Goal: Information Seeking & Learning: Learn about a topic

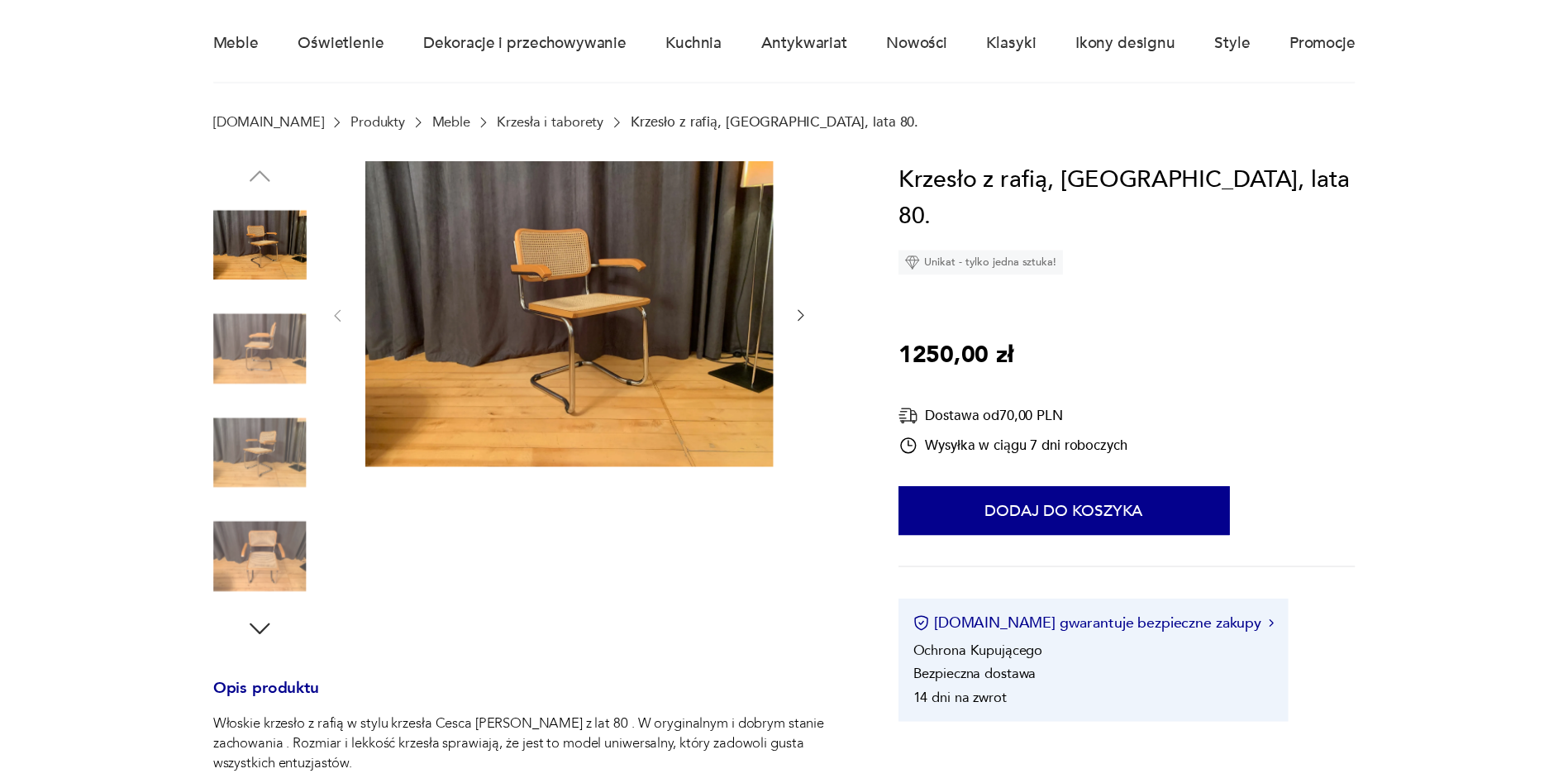
scroll to position [16, 0]
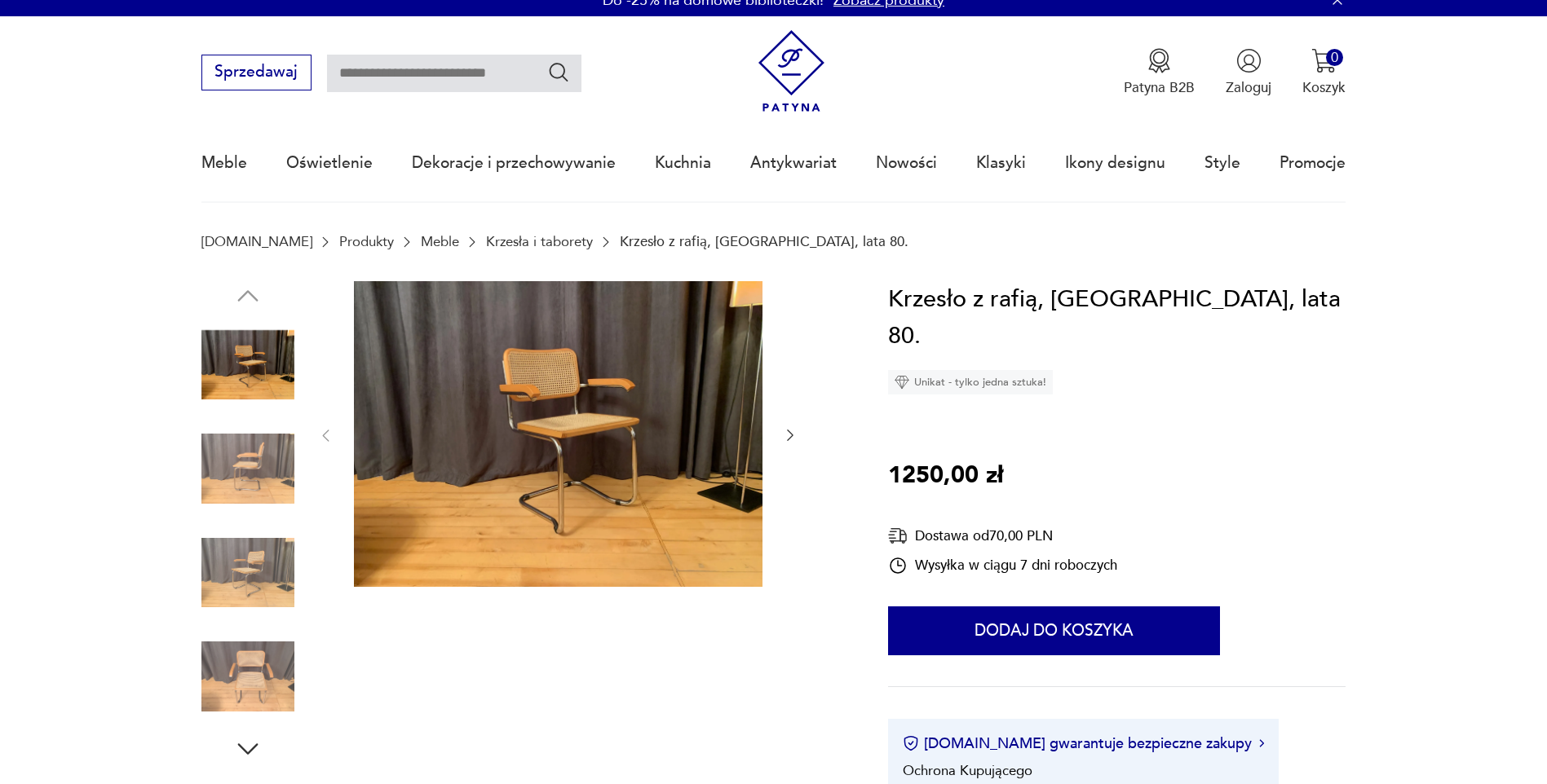
click at [489, 79] on input "text" at bounding box center [454, 74] width 254 height 37
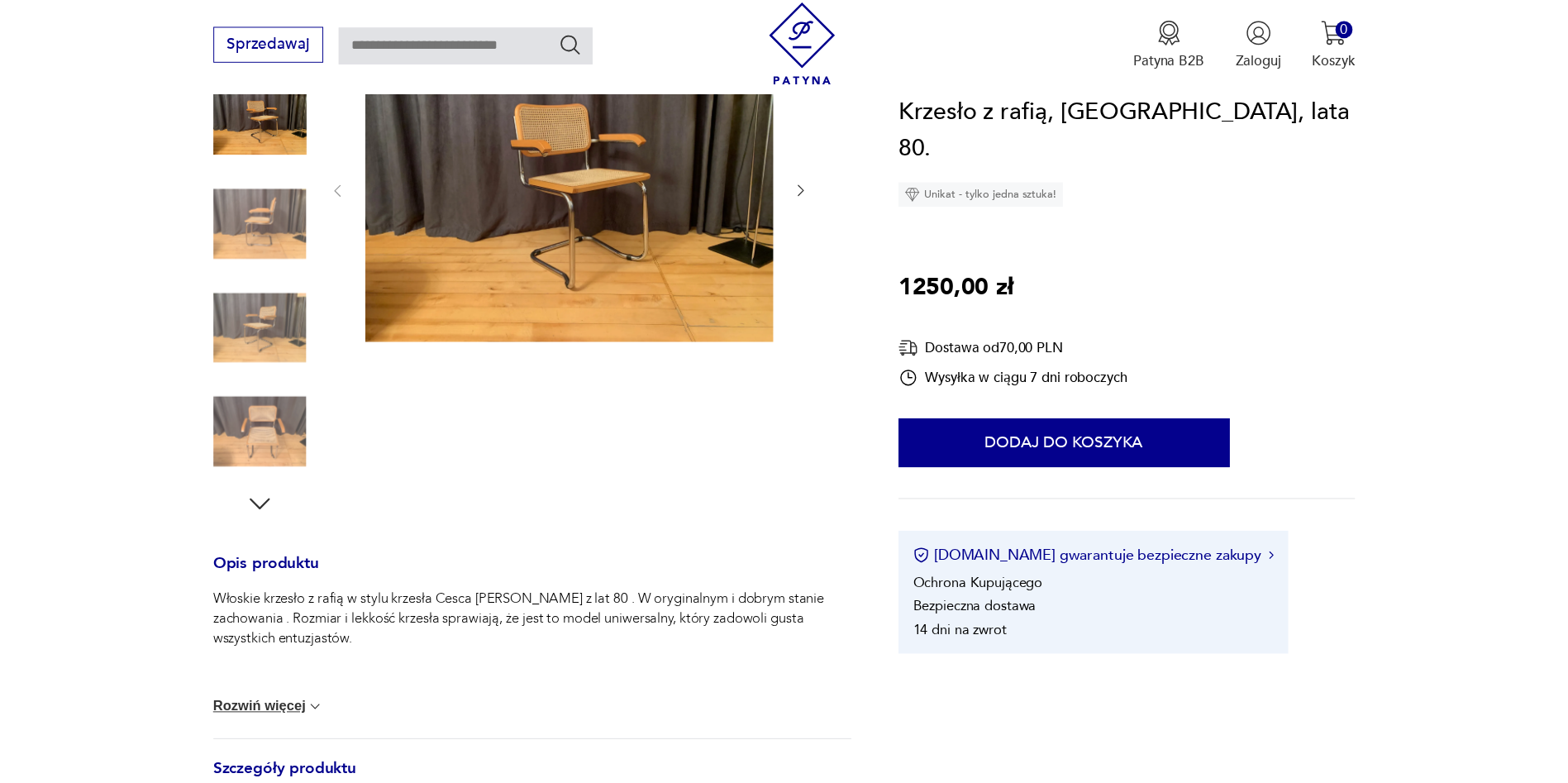
scroll to position [0, 0]
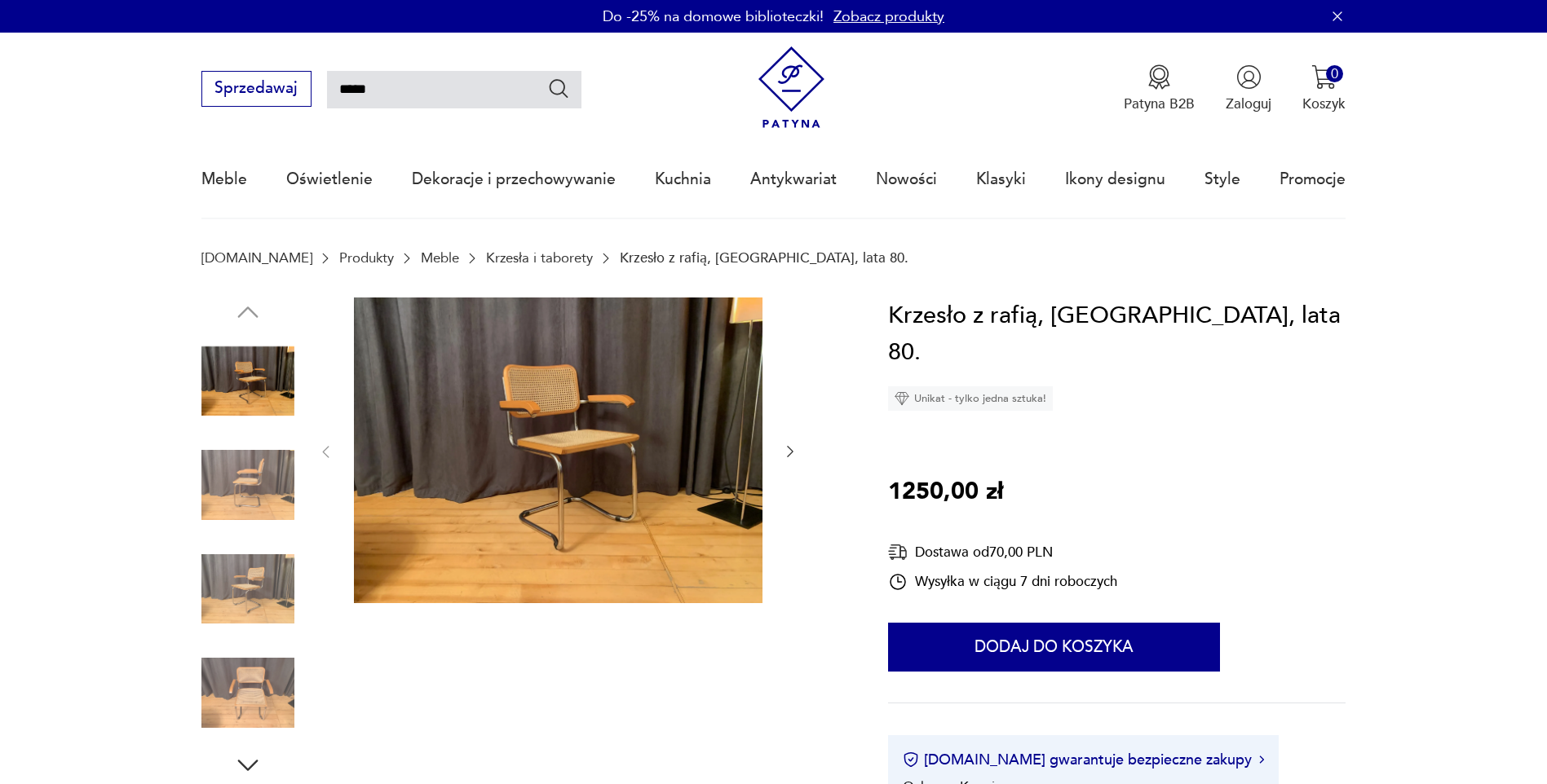
type input "*****"
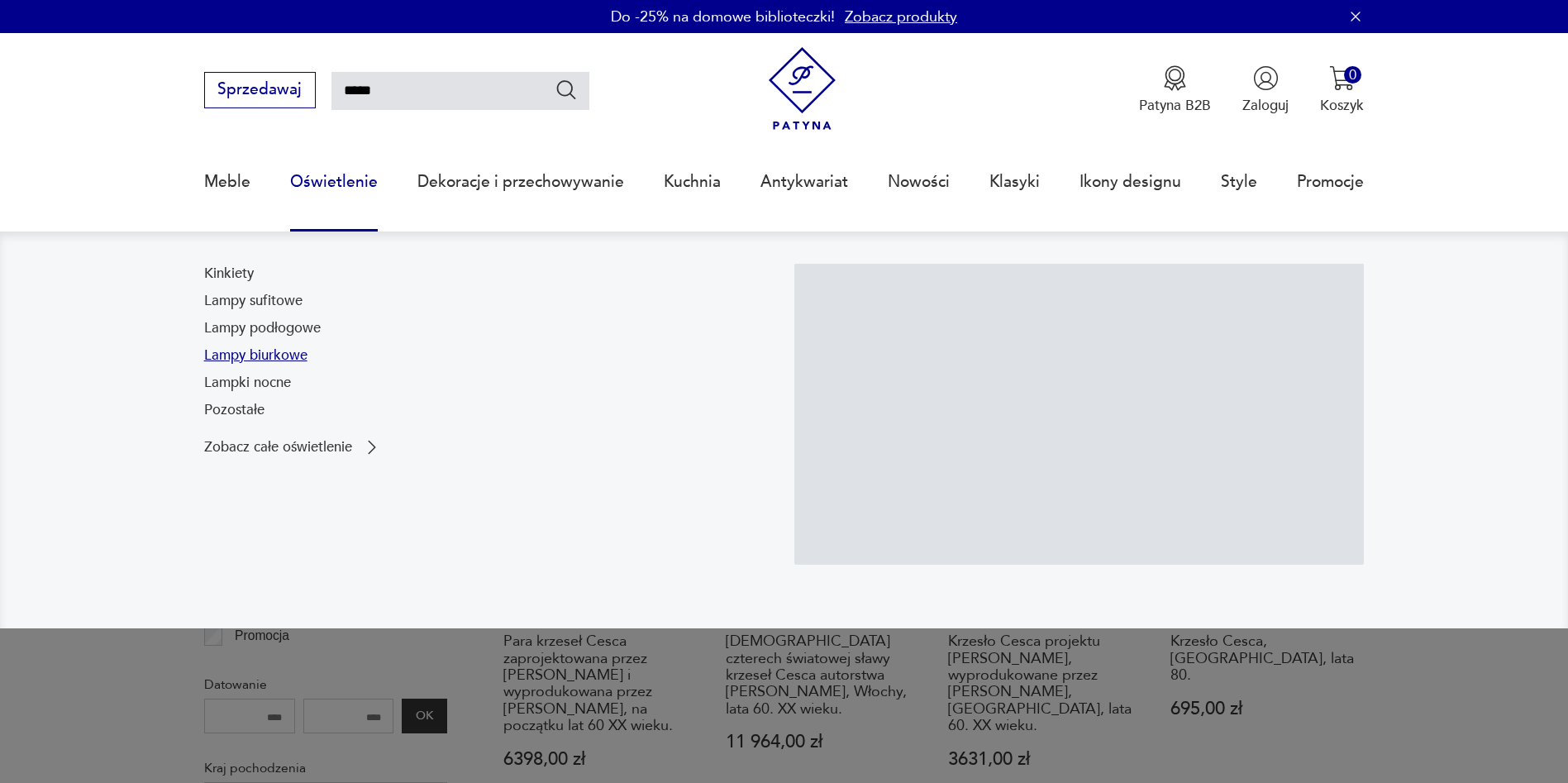
click at [257, 358] on link "Lampy biurkowe" at bounding box center [256, 356] width 104 height 20
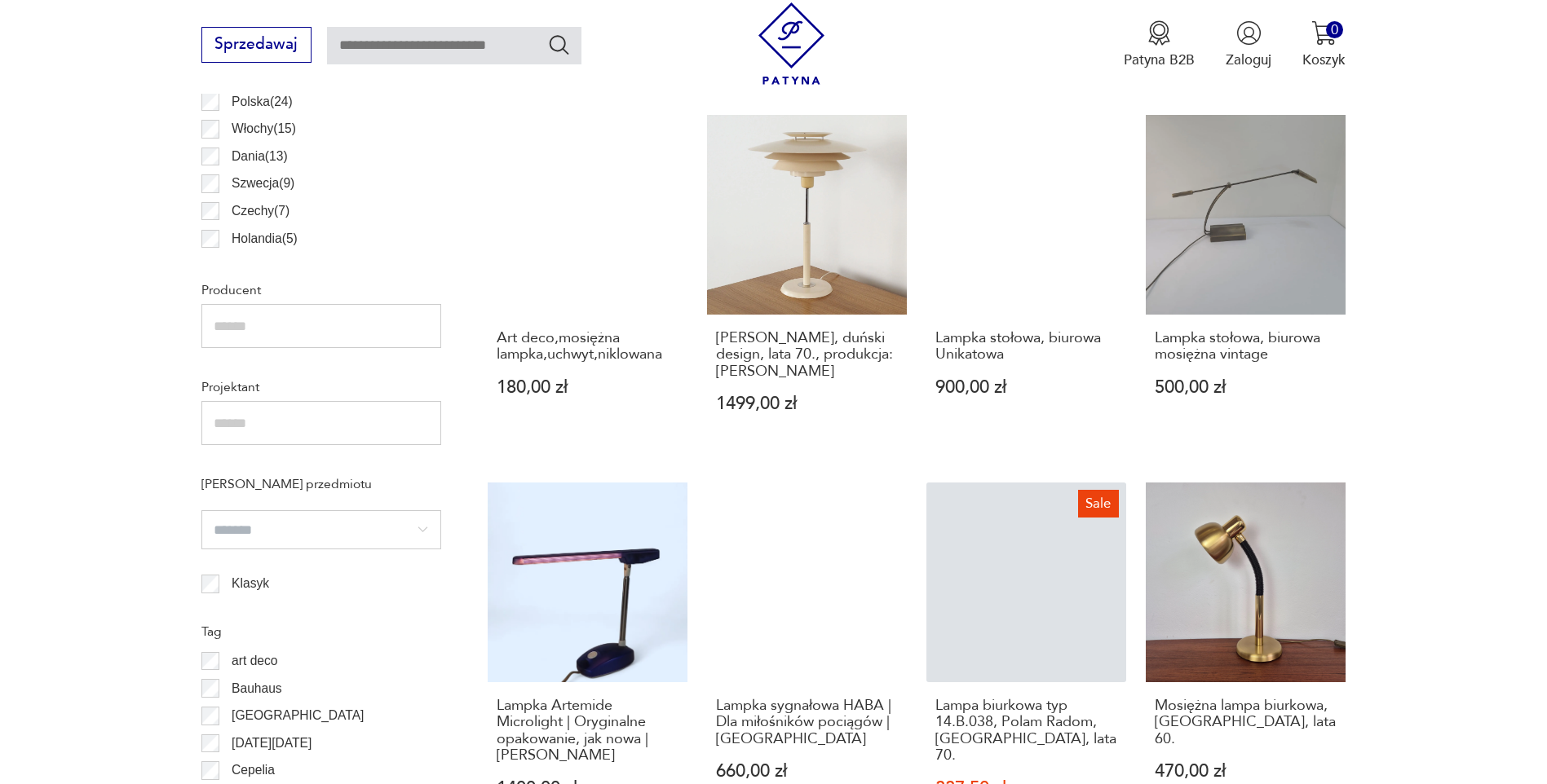
scroll to position [1057, 0]
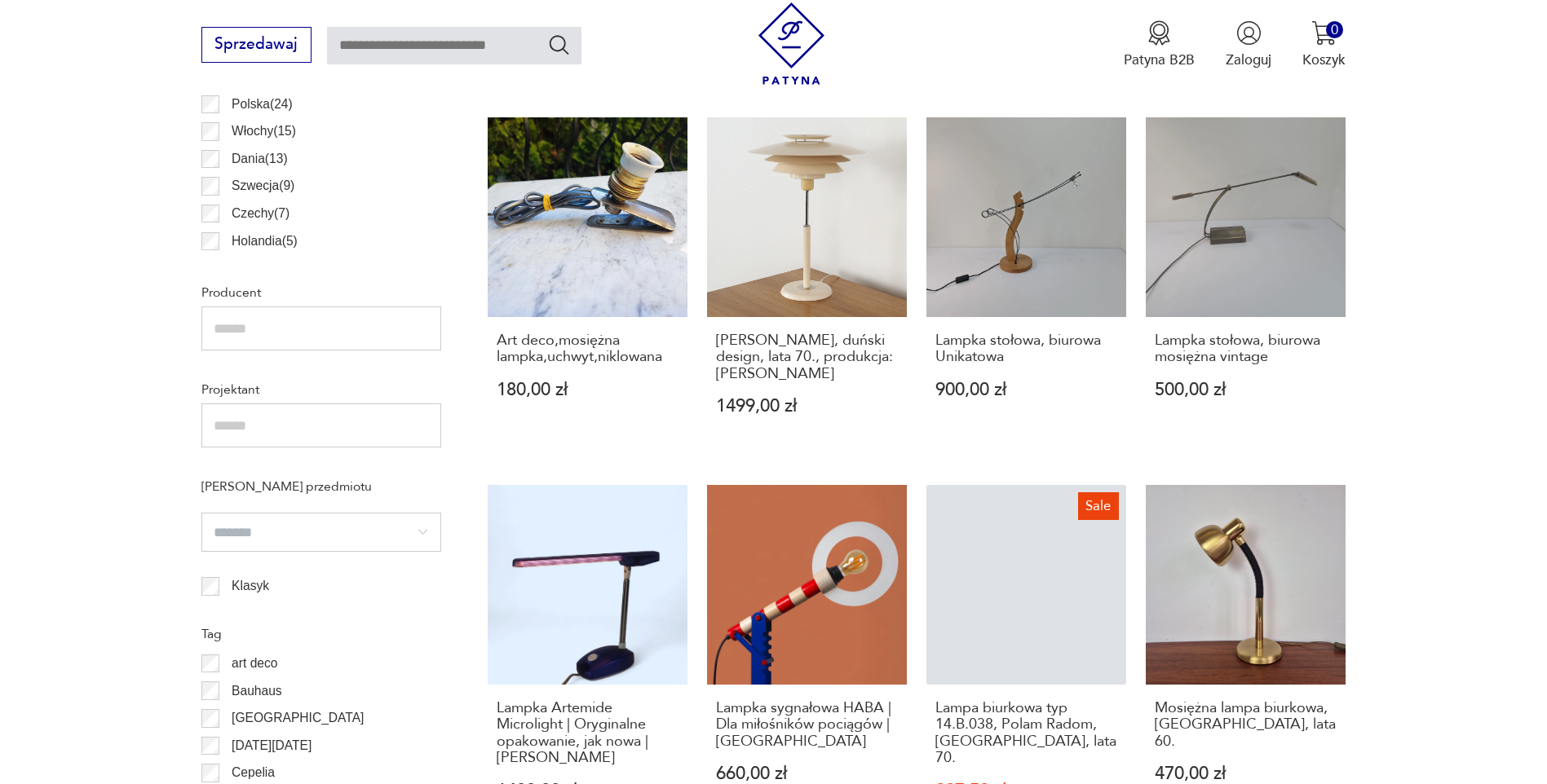
type input "*****"
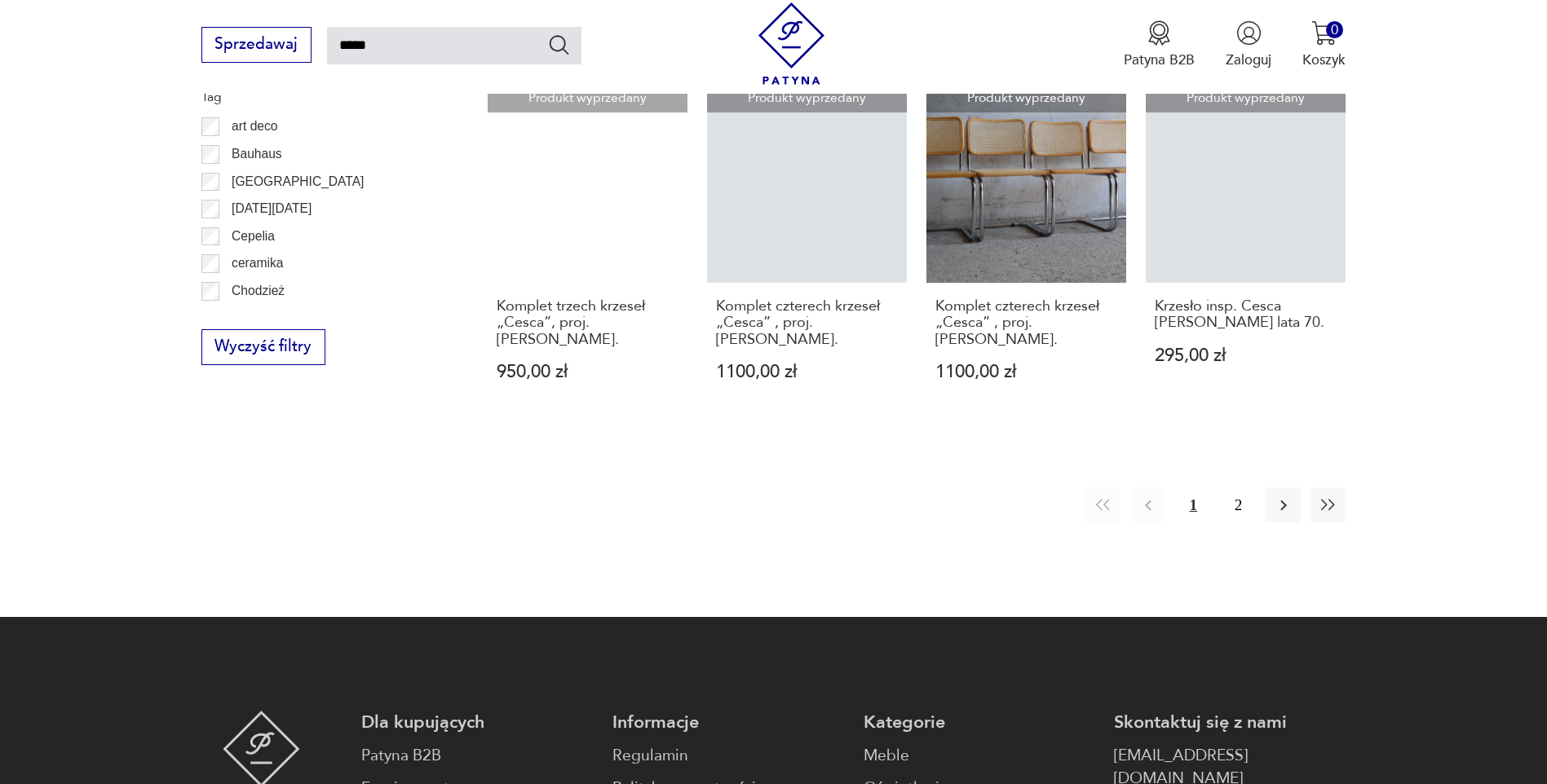
scroll to position [1523, 0]
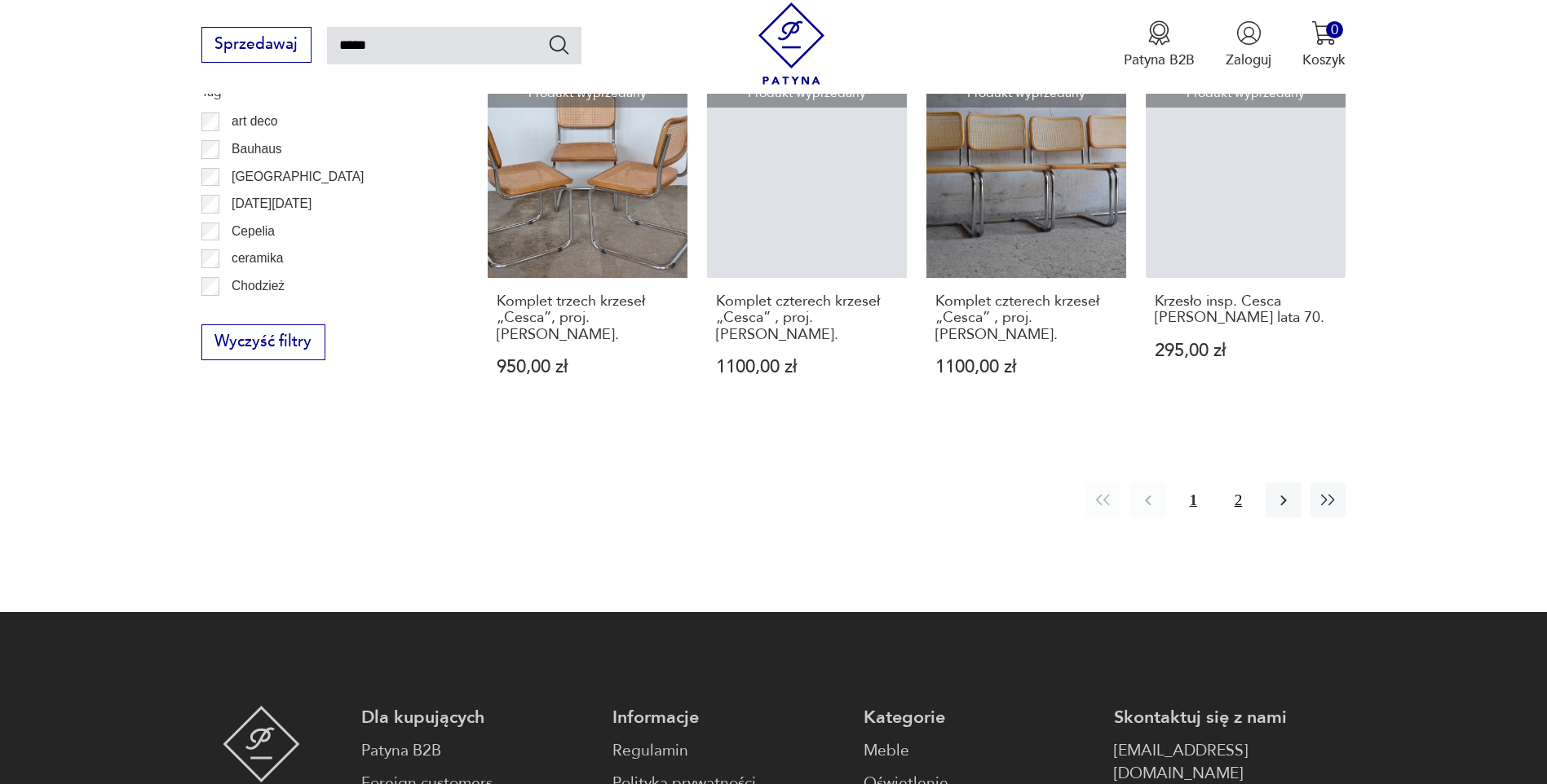
click at [1238, 483] on button "2" at bounding box center [1238, 500] width 35 height 35
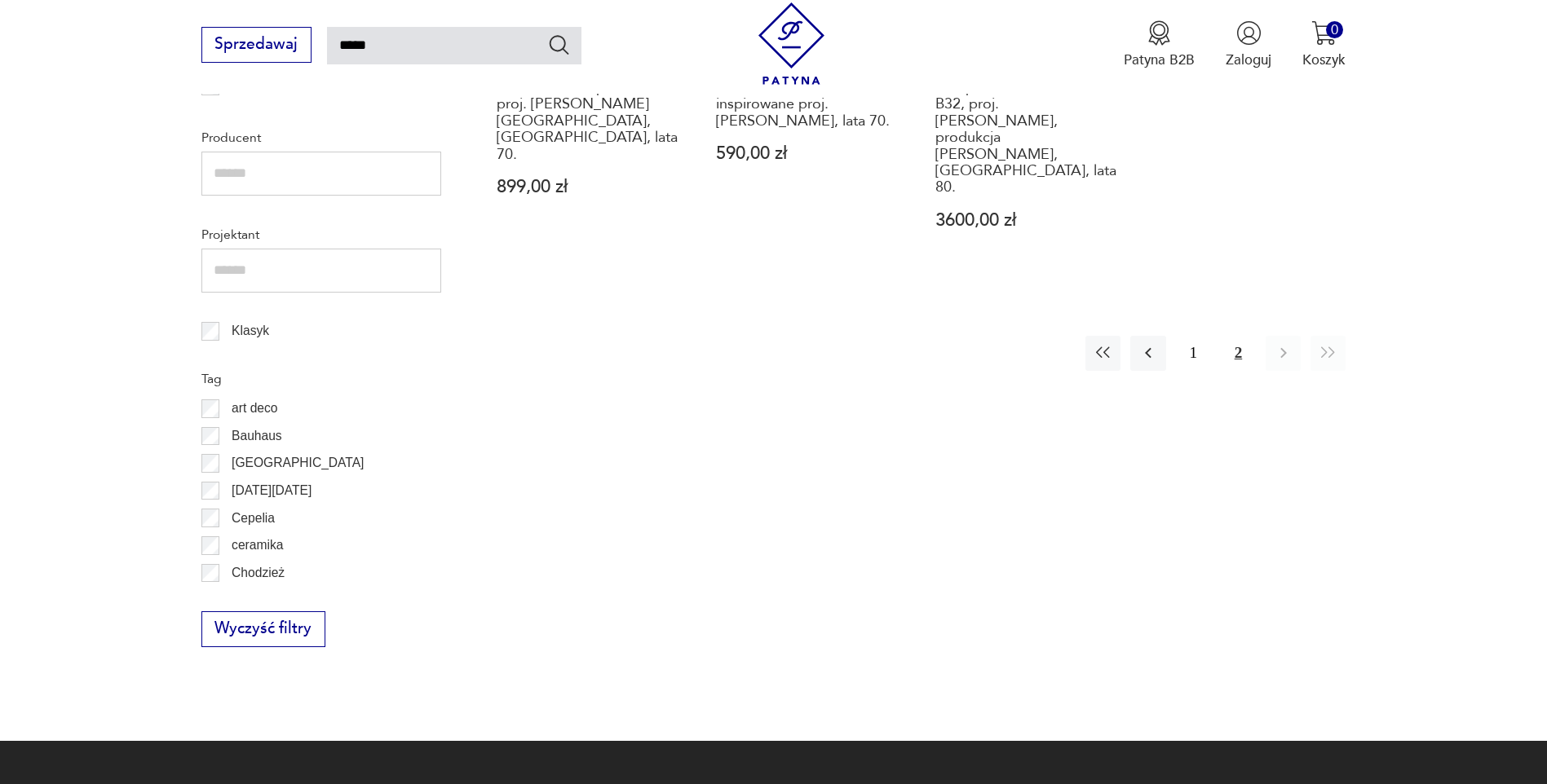
scroll to position [909, 0]
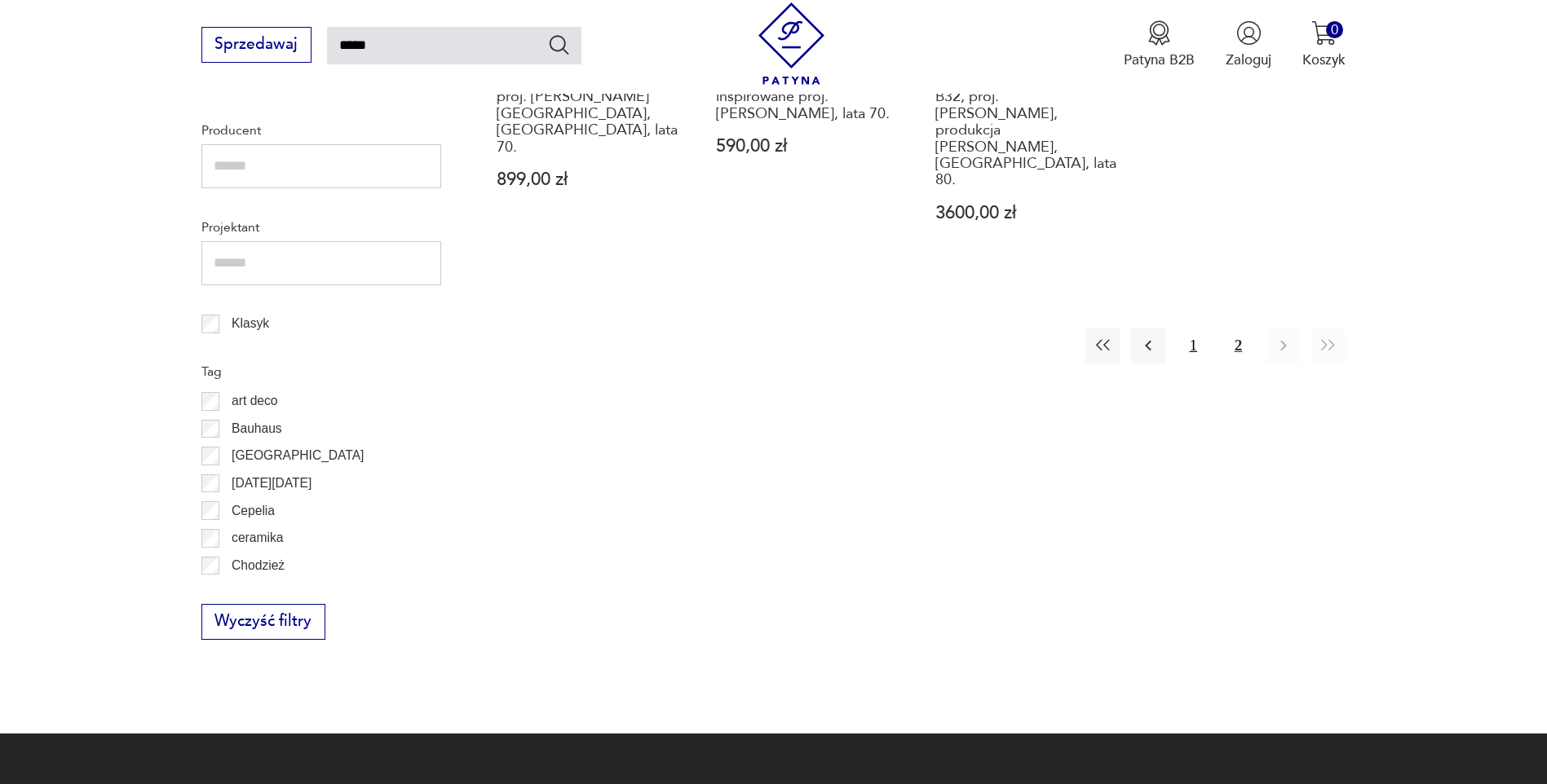
click at [1193, 329] on button "1" at bounding box center [1193, 345] width 35 height 35
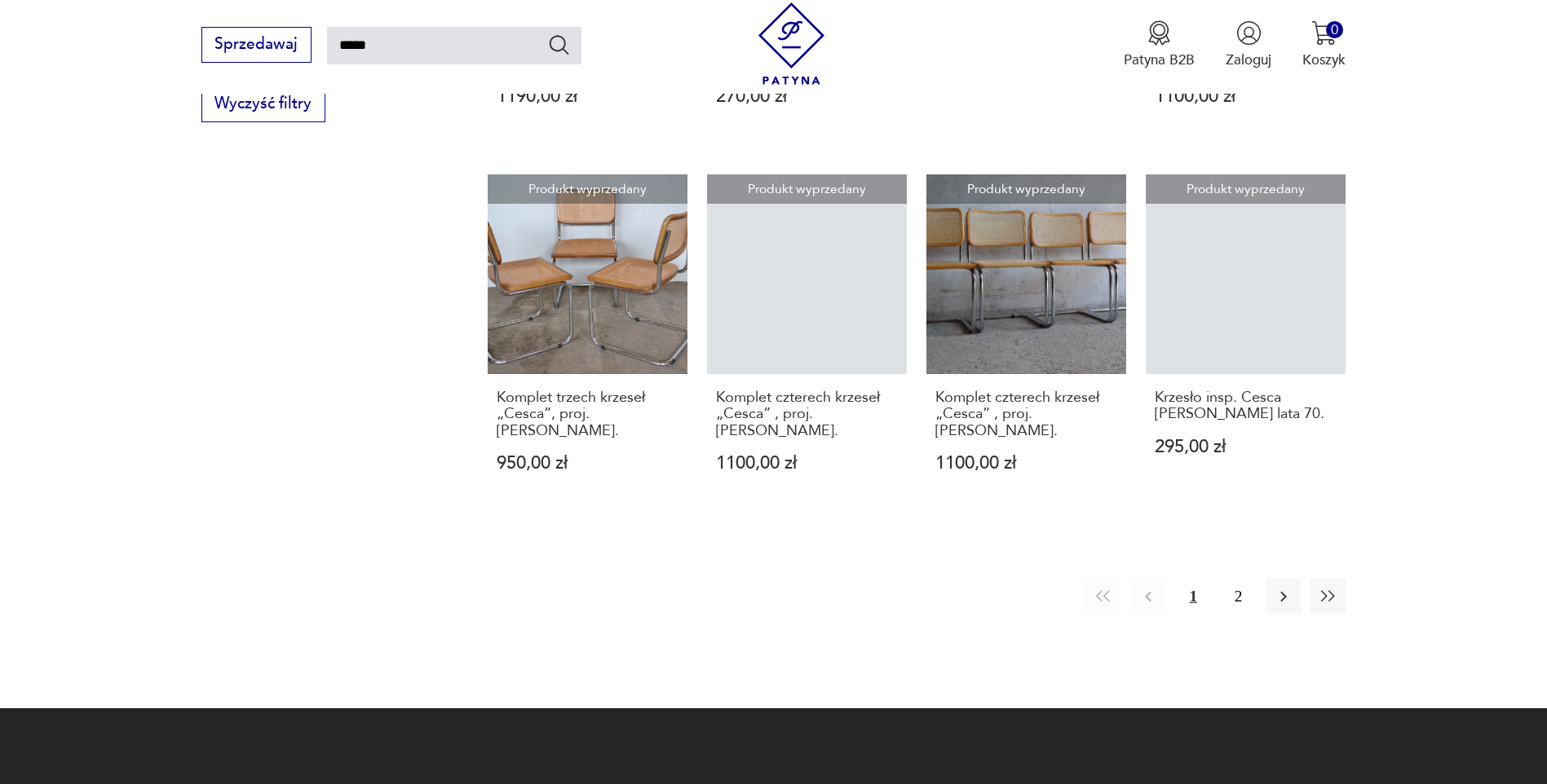
scroll to position [1398, 0]
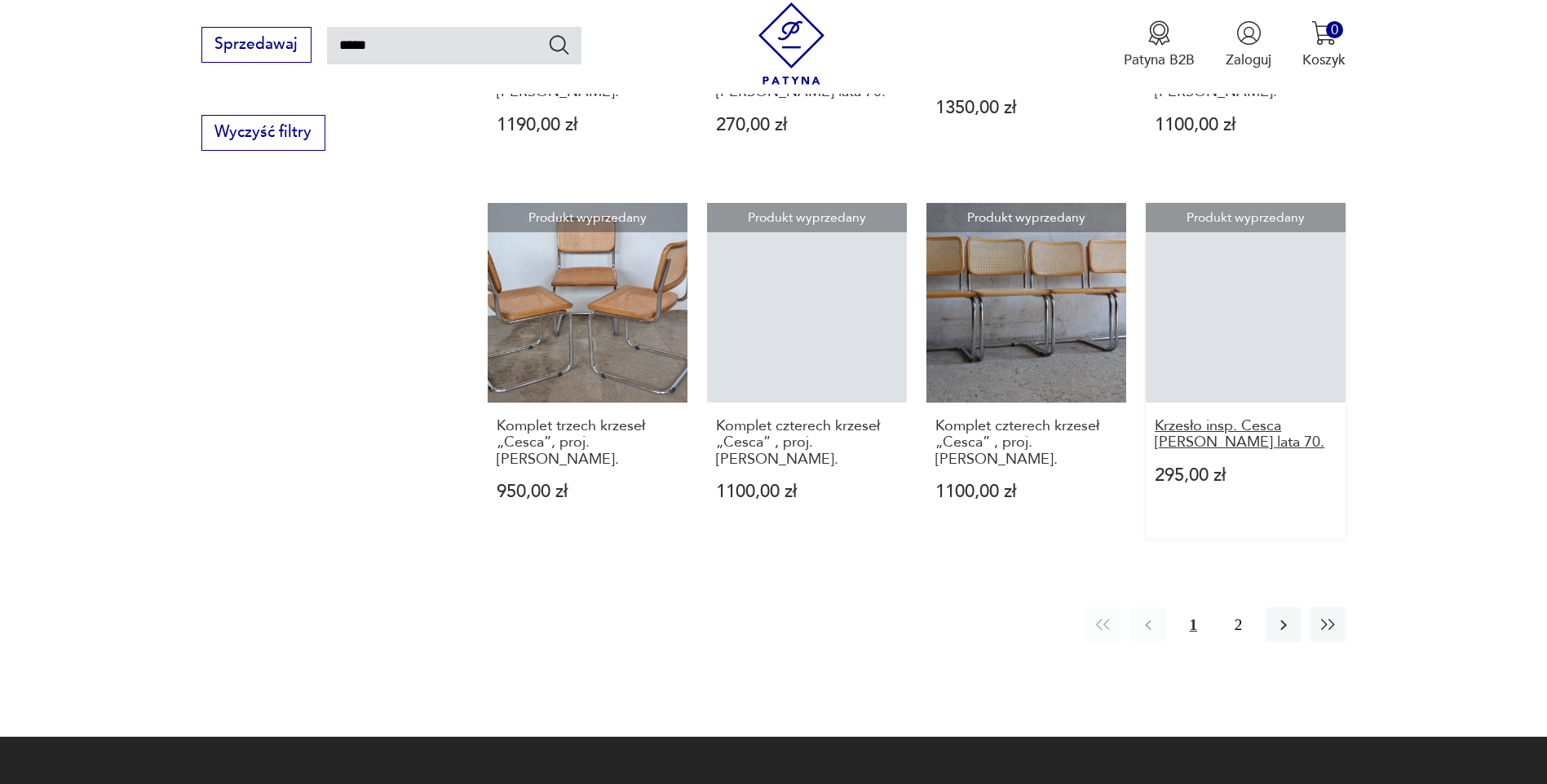
click at [1212, 418] on h3 "Krzesło insp. Cesca [PERSON_NAME] lata 70." at bounding box center [1245, 435] width 182 height 34
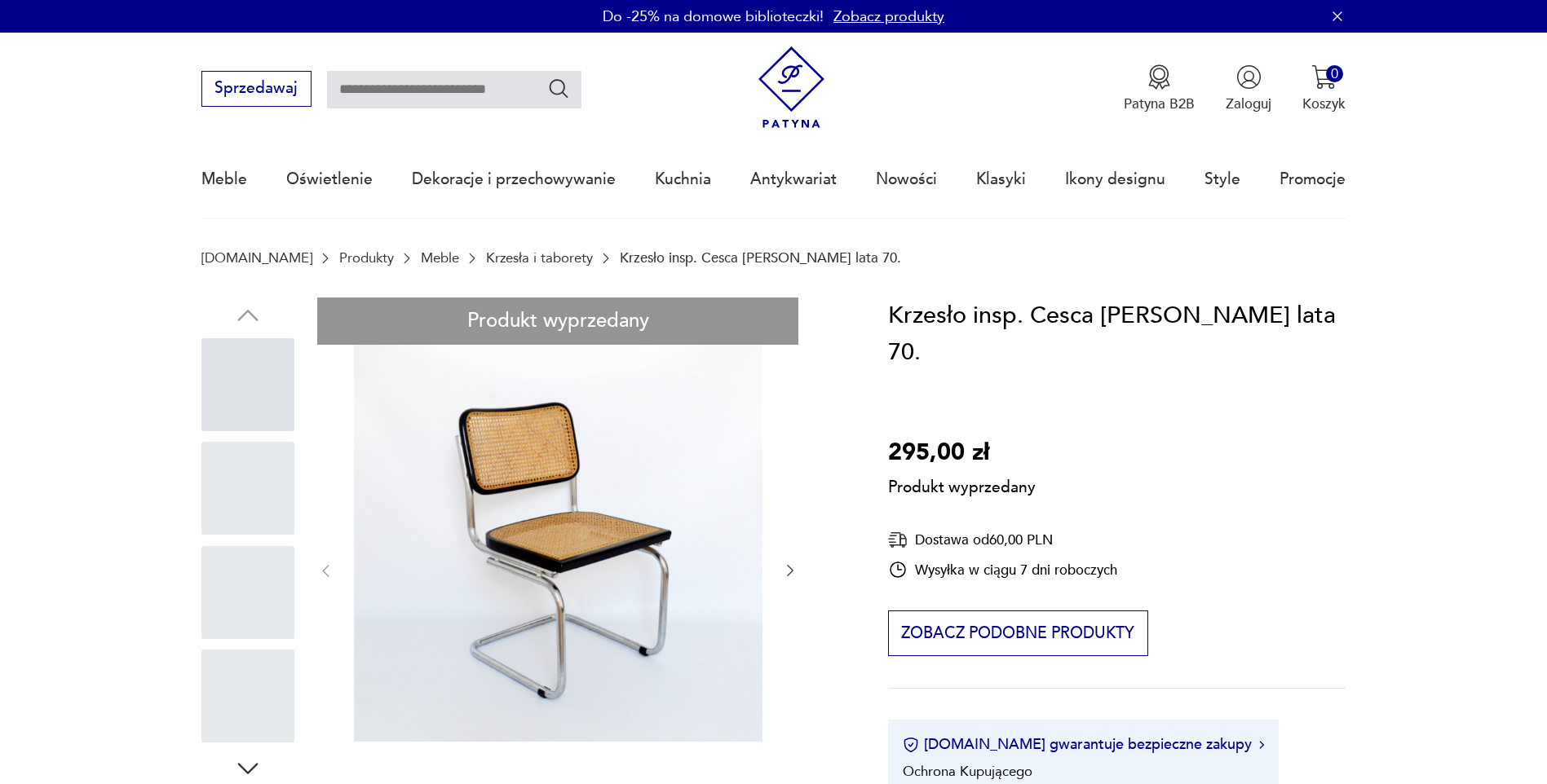
type input "*****"
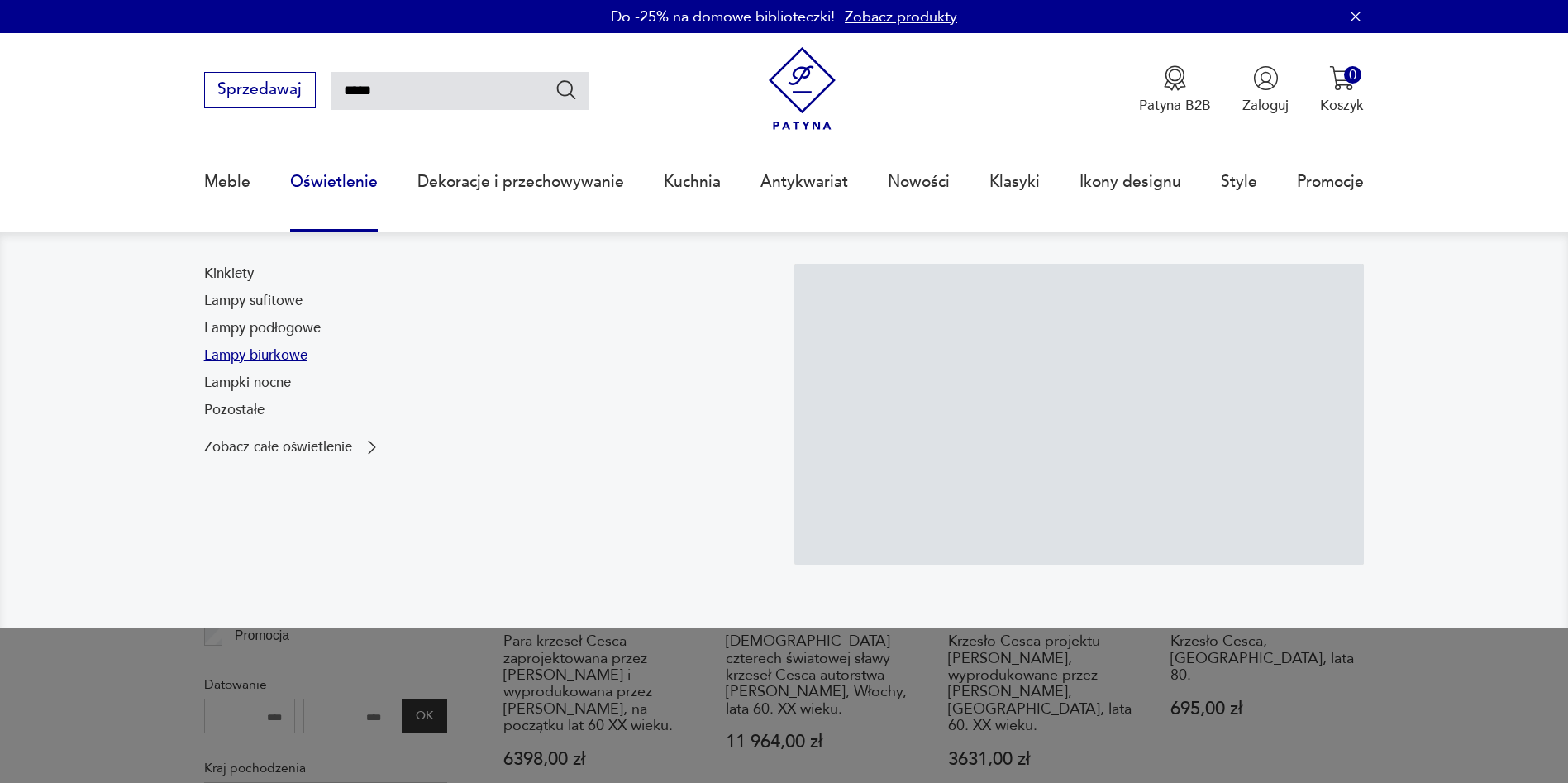
click at [266, 353] on link "Lampy biurkowe" at bounding box center [256, 356] width 104 height 20
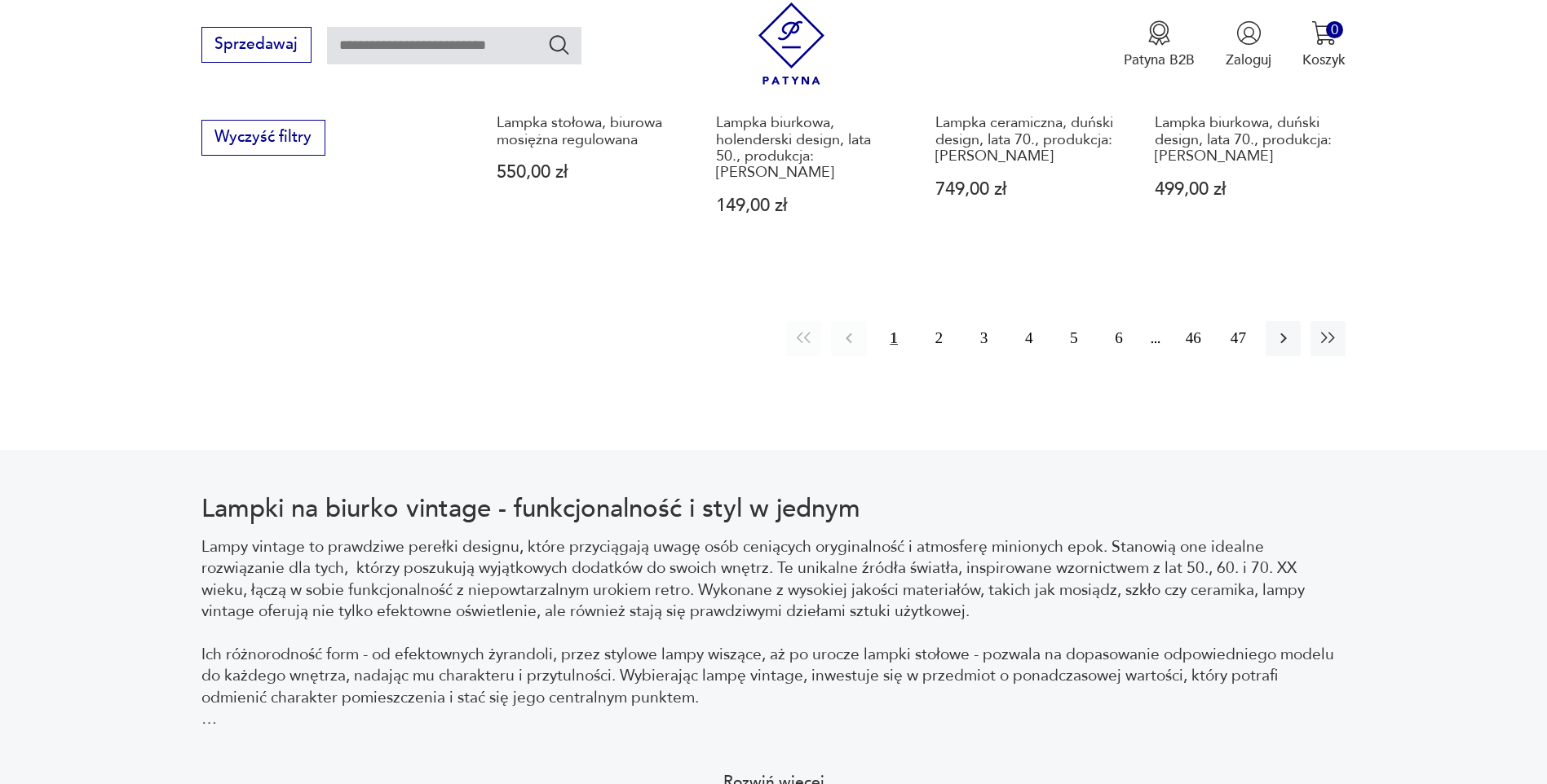
scroll to position [2035, 0]
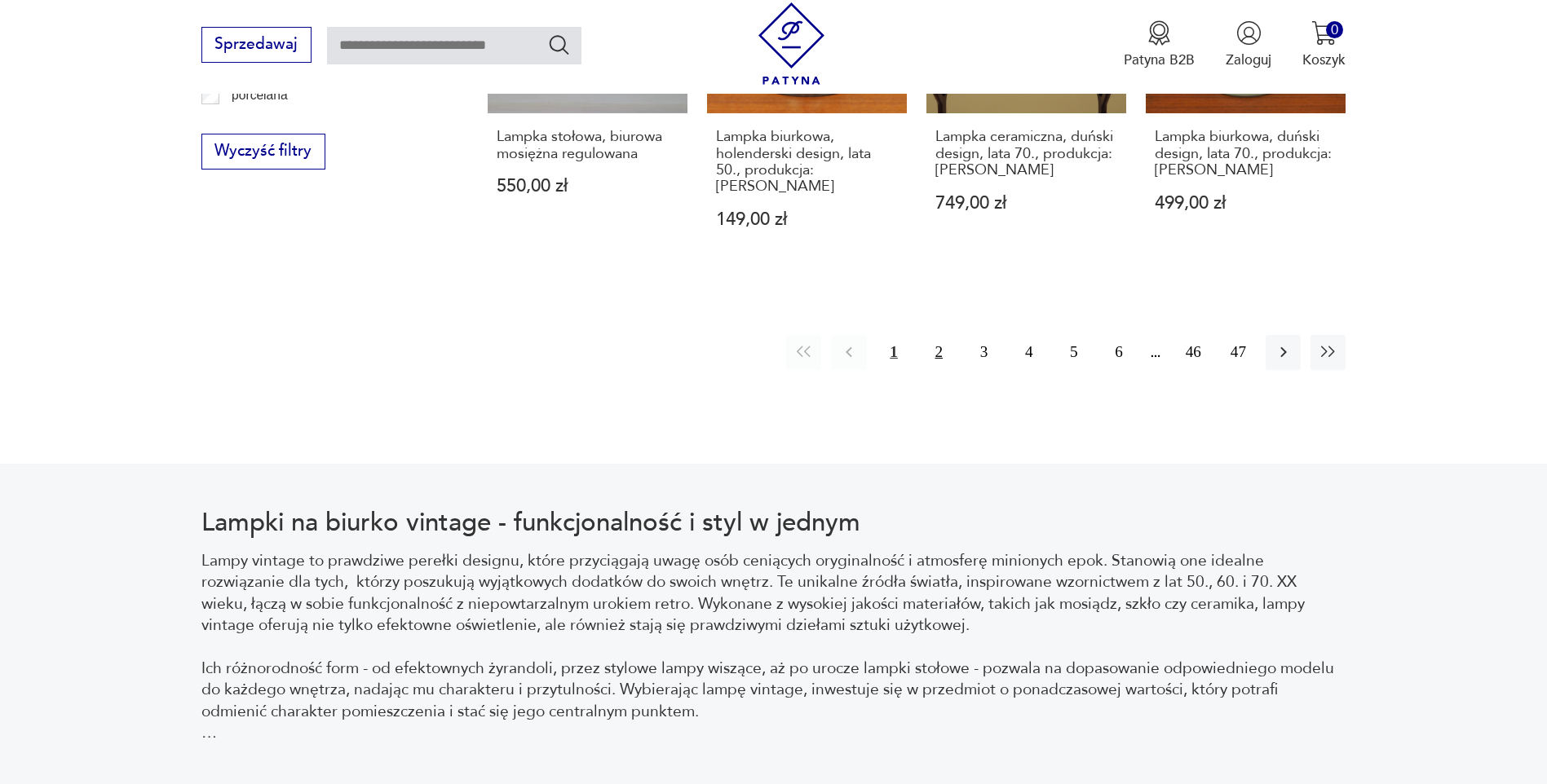
click at [933, 335] on button "2" at bounding box center [939, 352] width 35 height 35
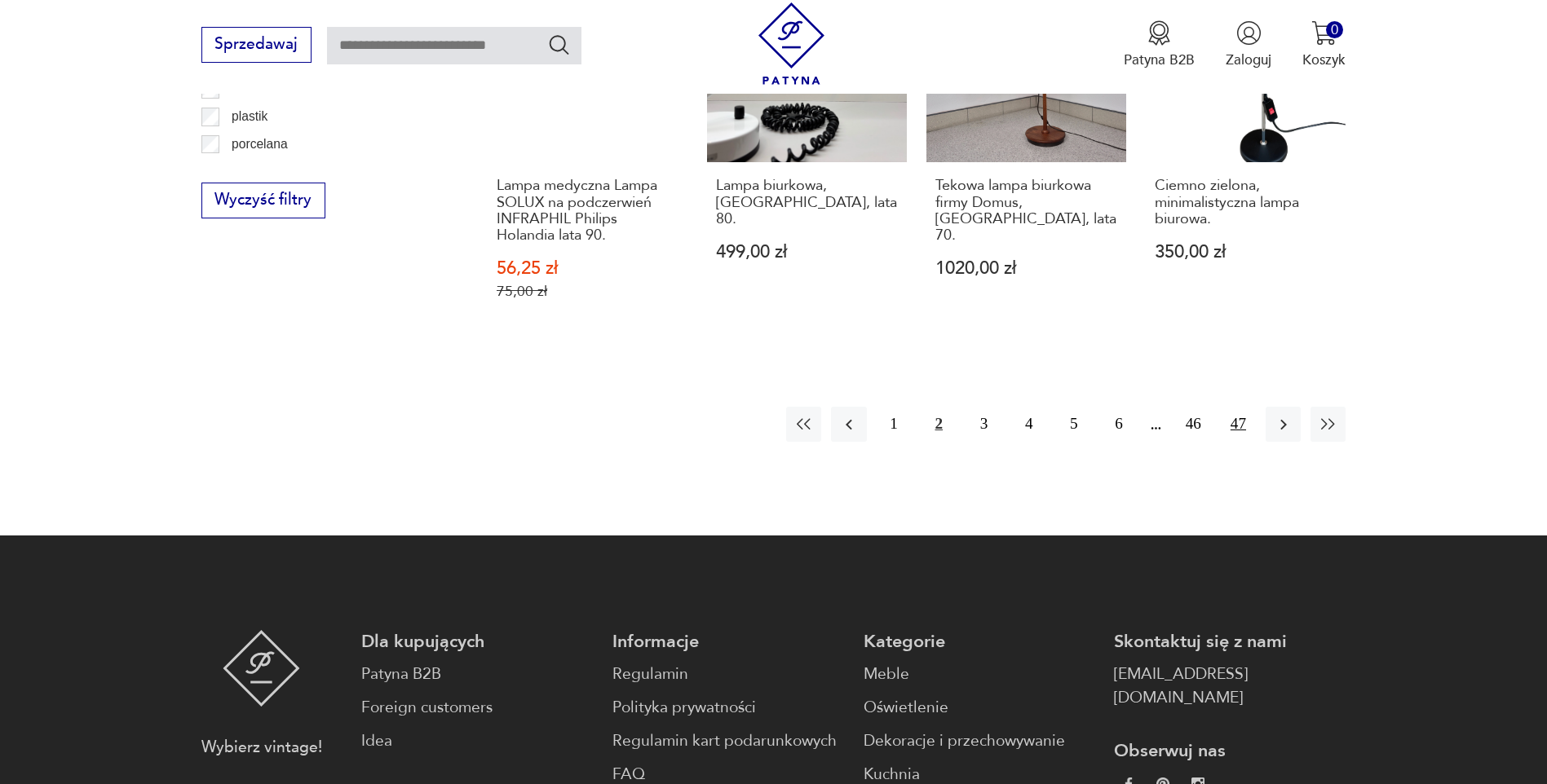
scroll to position [2033, 0]
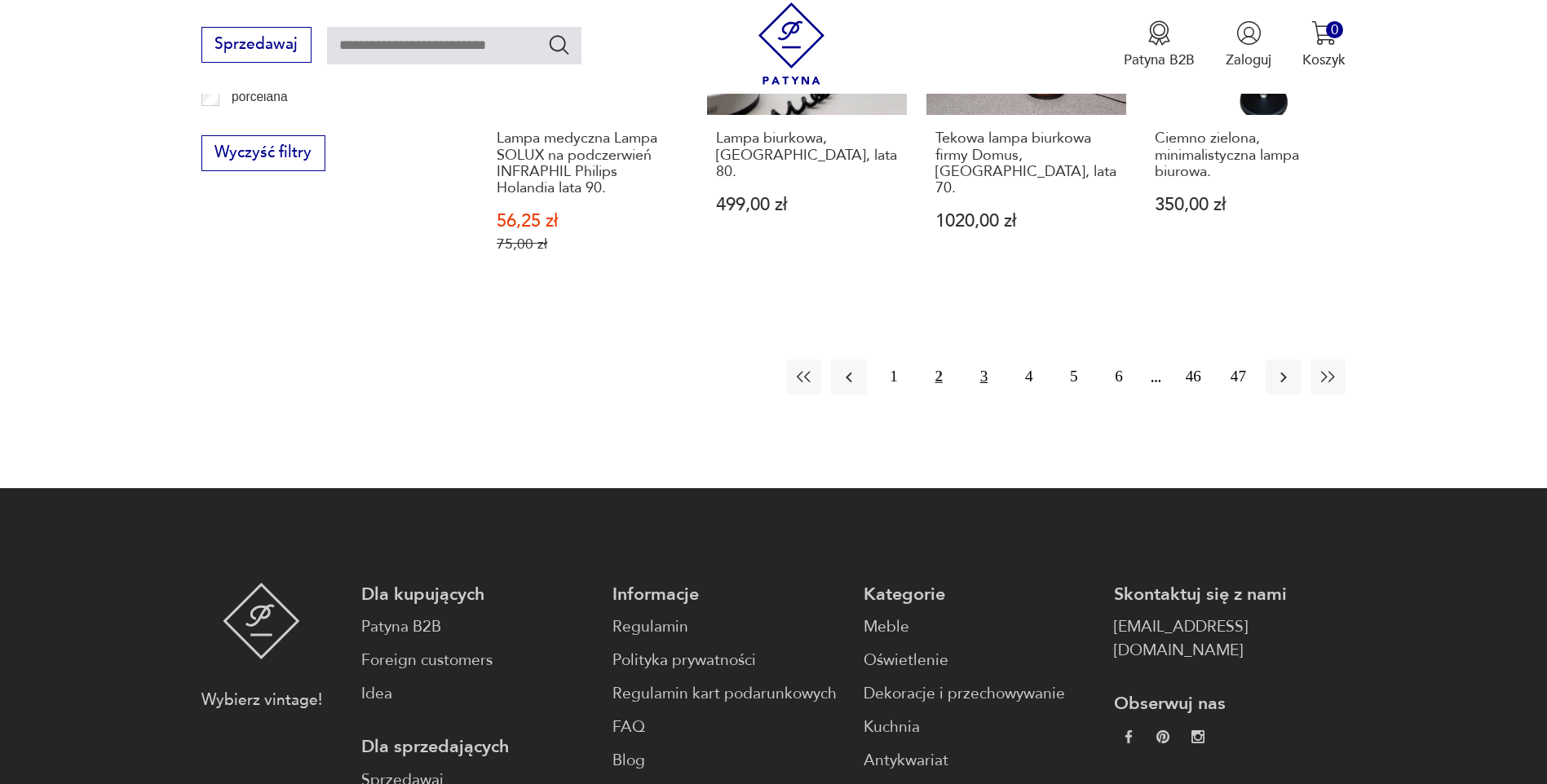
click at [979, 376] on button "3" at bounding box center [983, 376] width 35 height 35
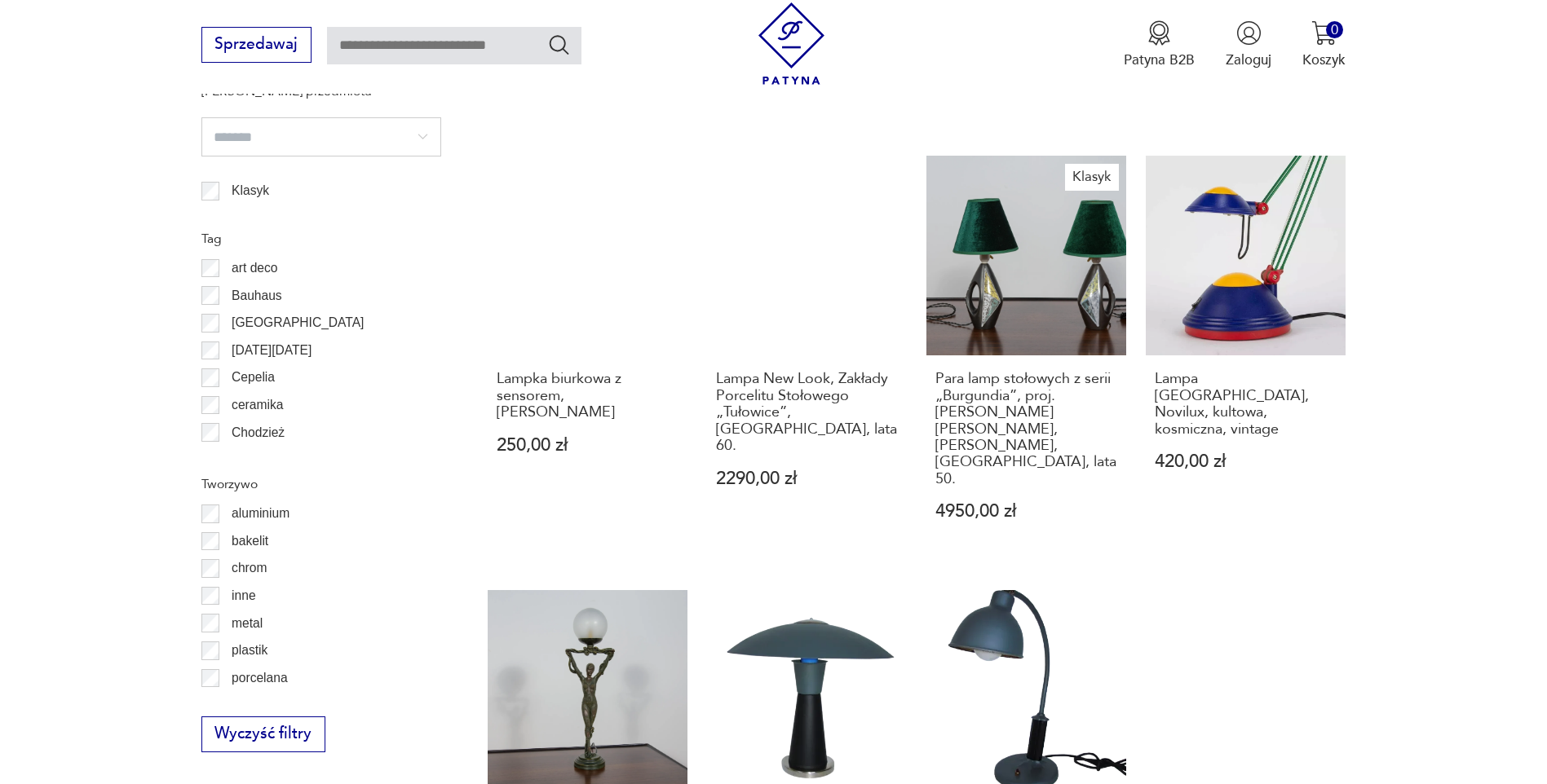
scroll to position [1871, 0]
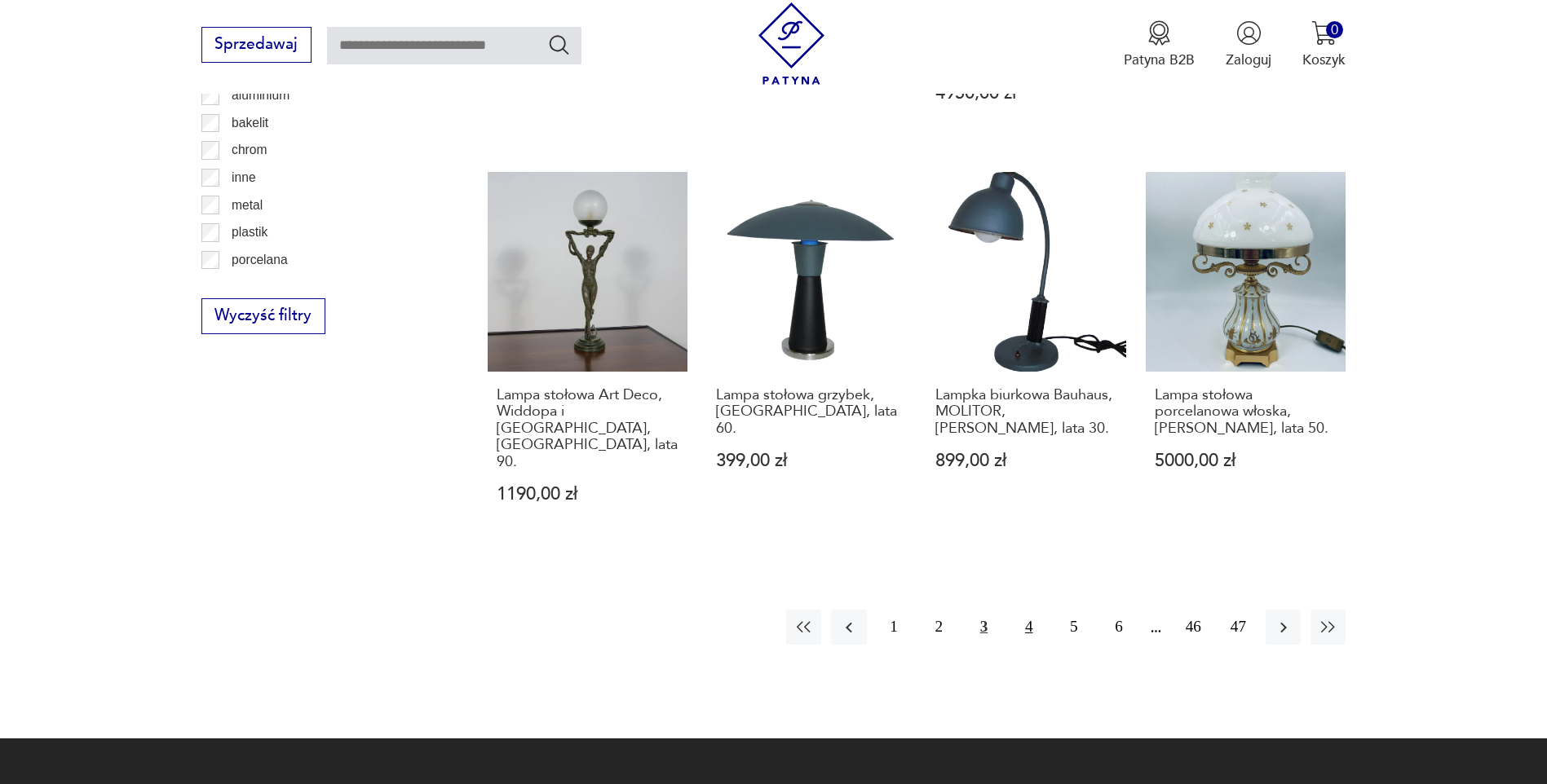
click at [1029, 610] on button "4" at bounding box center [1028, 627] width 35 height 35
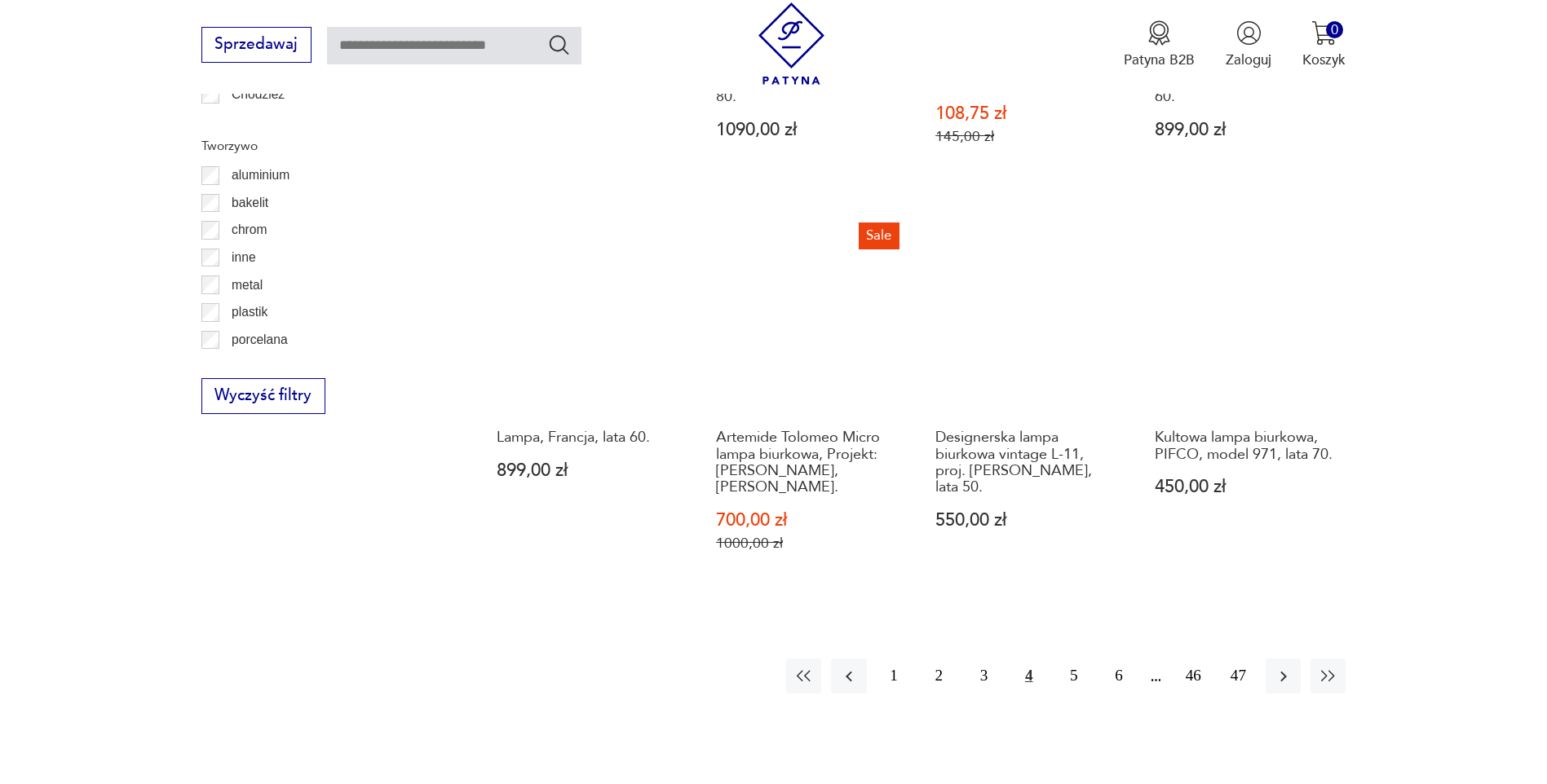
scroll to position [1789, 0]
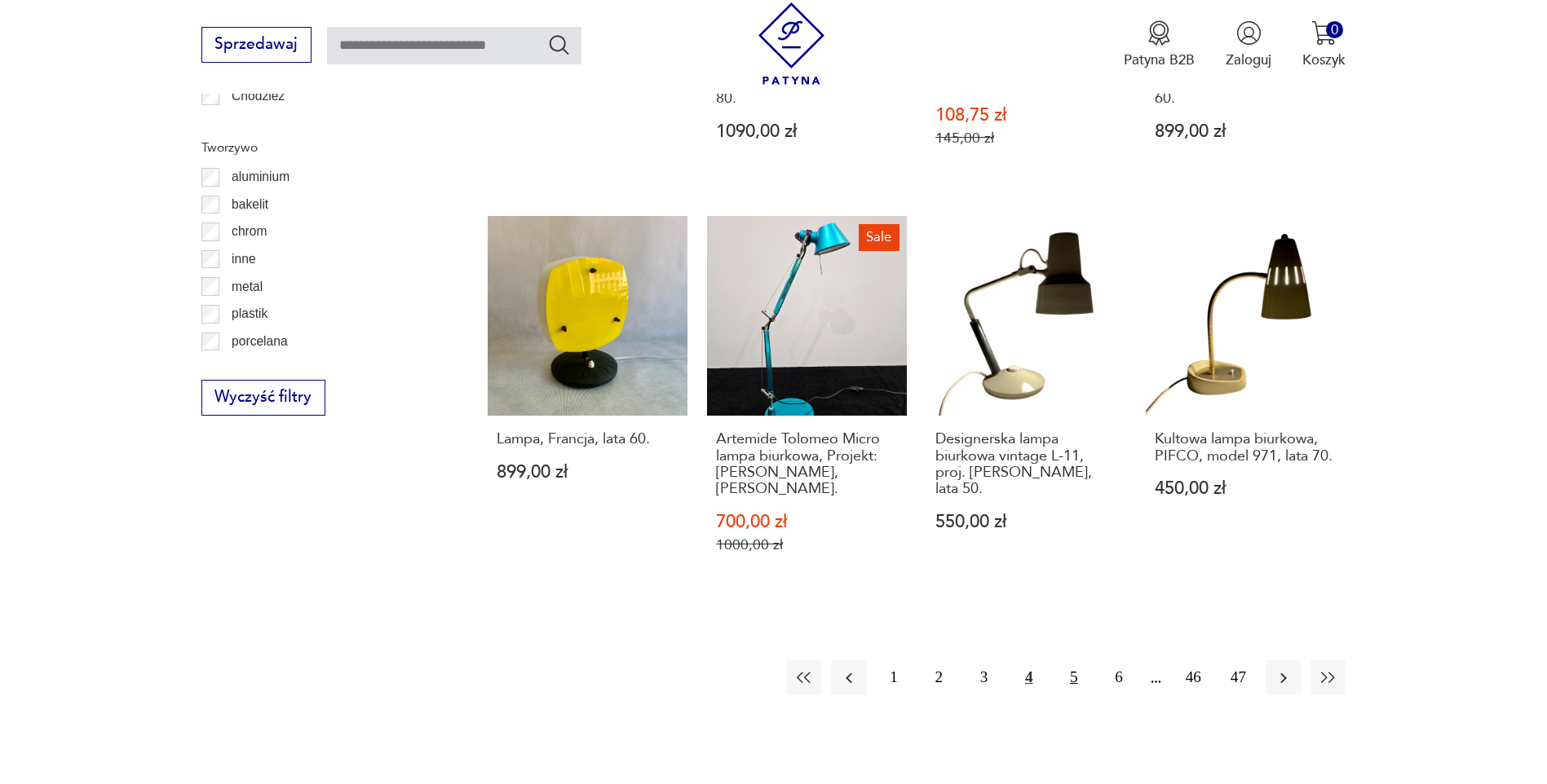
click at [1070, 661] on button "5" at bounding box center [1073, 677] width 35 height 35
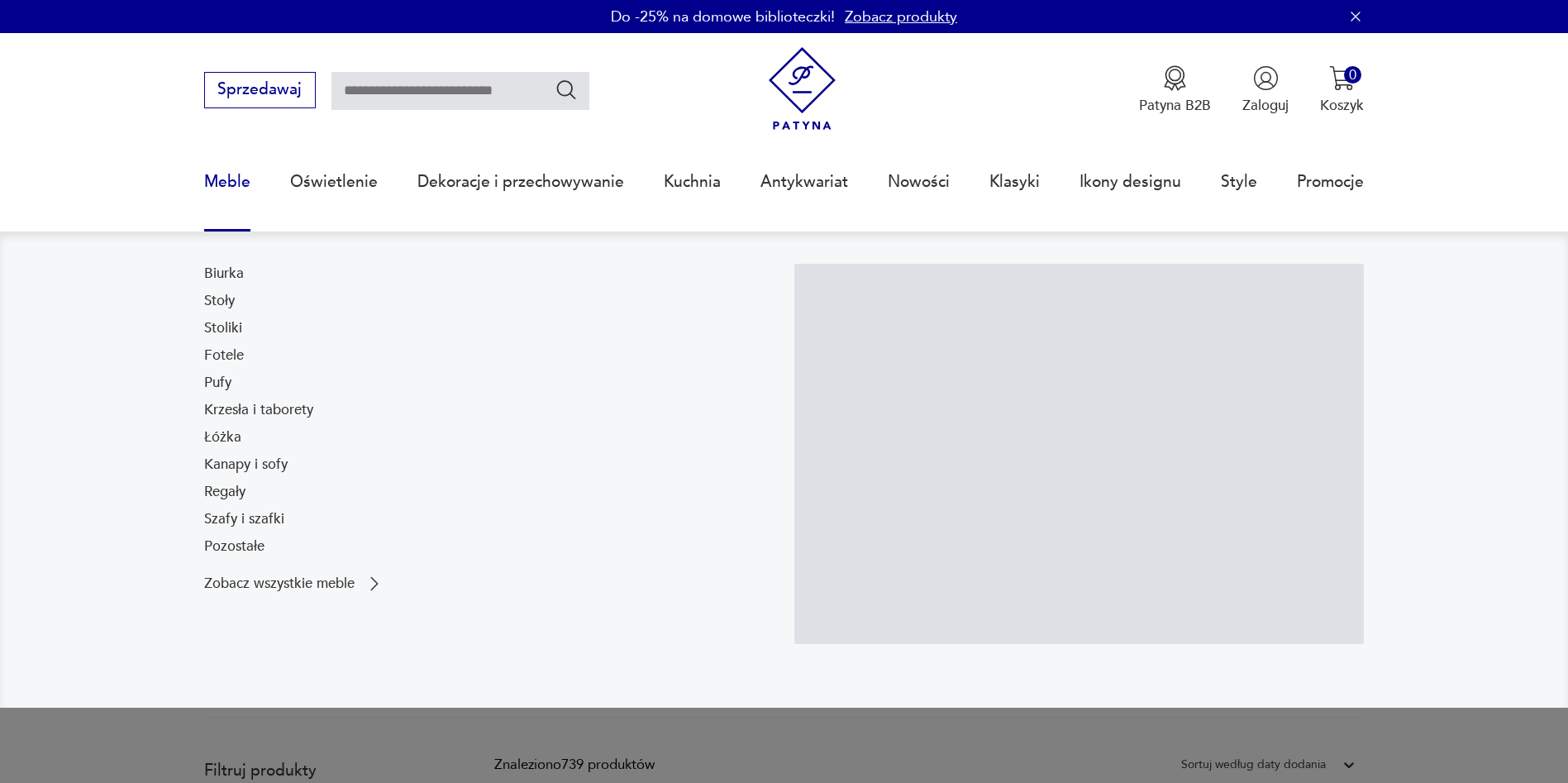
click at [230, 414] on link "Krzesła i taborety" at bounding box center [258, 410] width 109 height 20
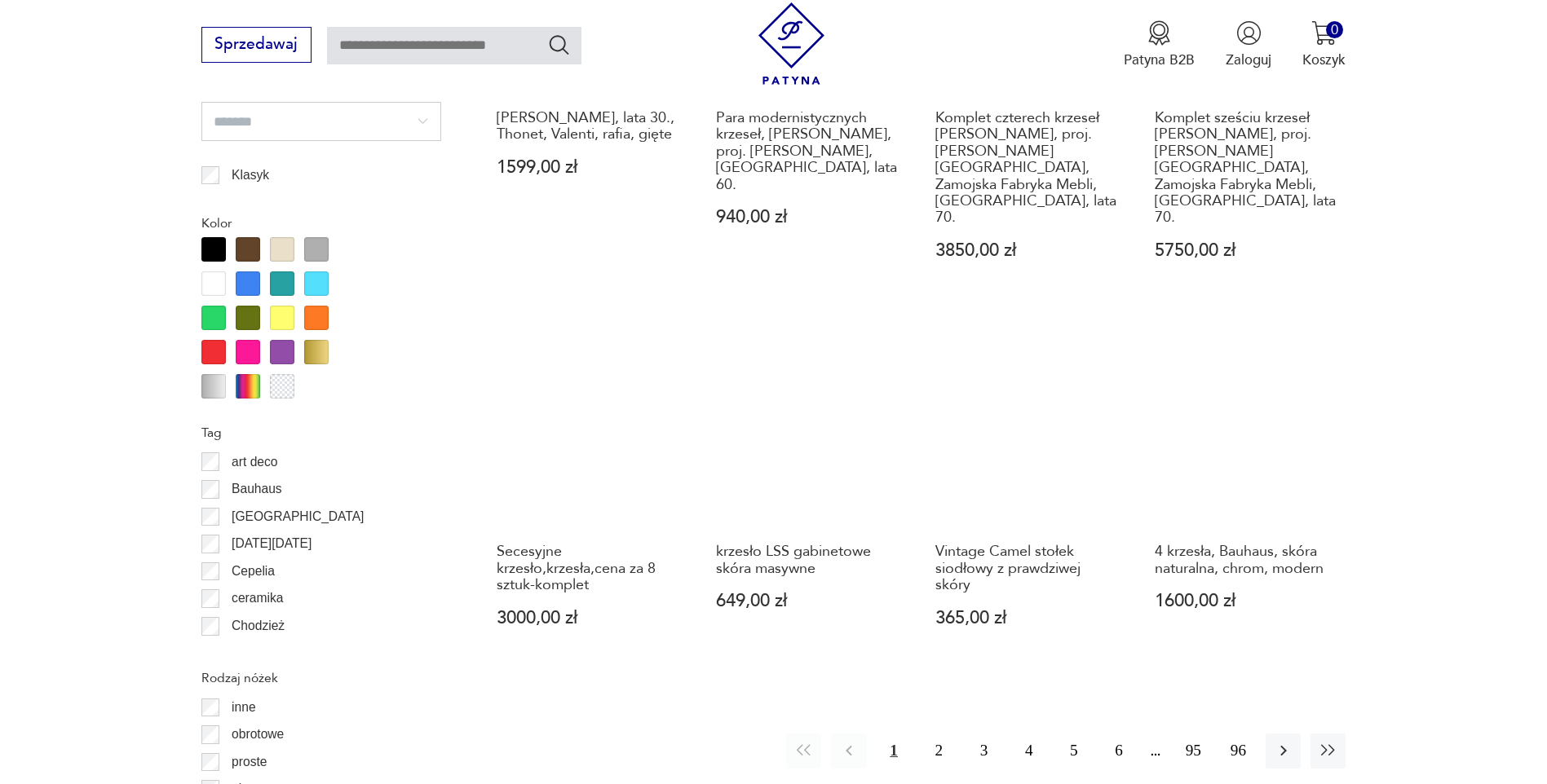
scroll to position [1789, 0]
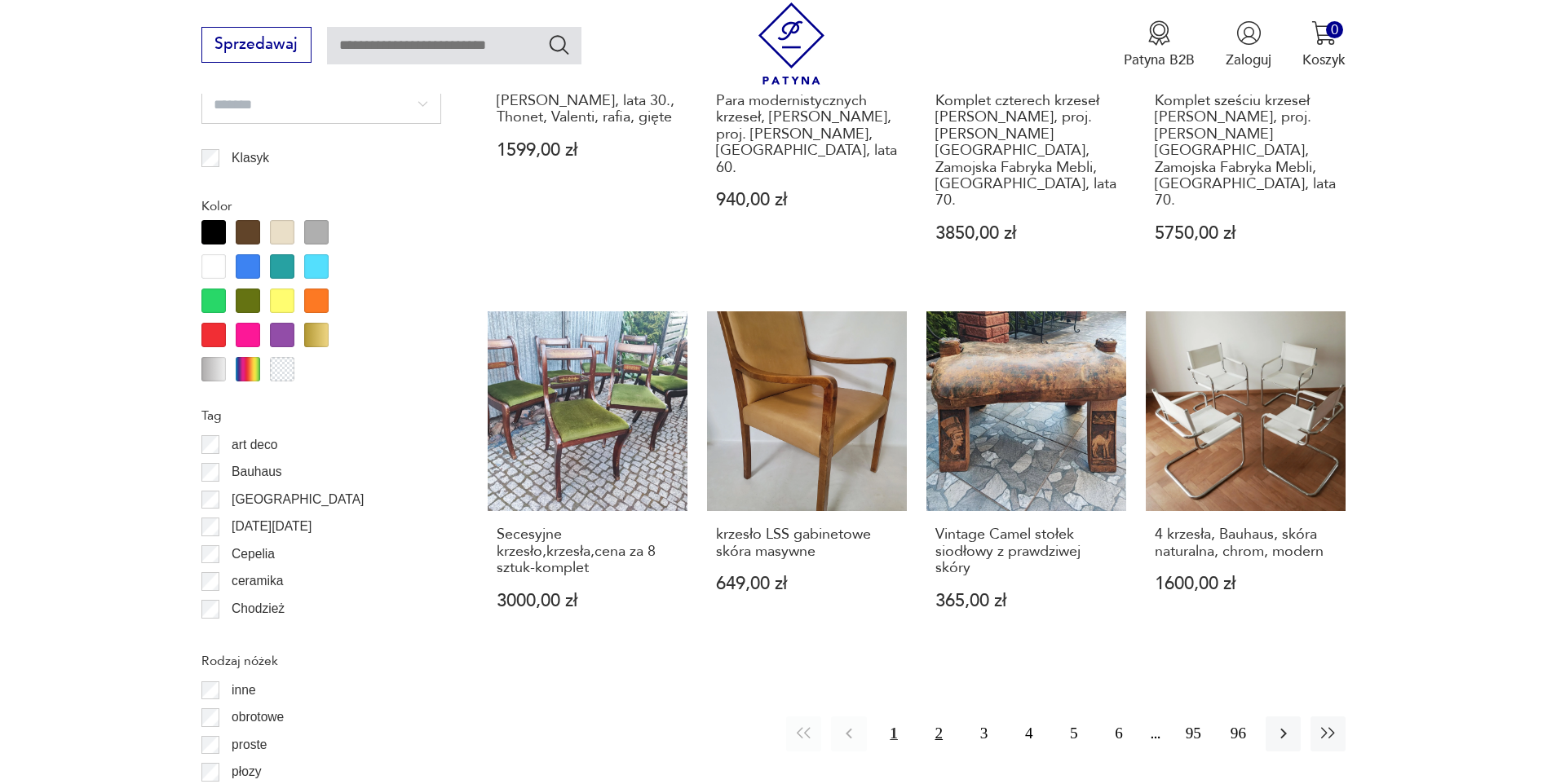
click at [934, 717] on button "2" at bounding box center [939, 733] width 35 height 35
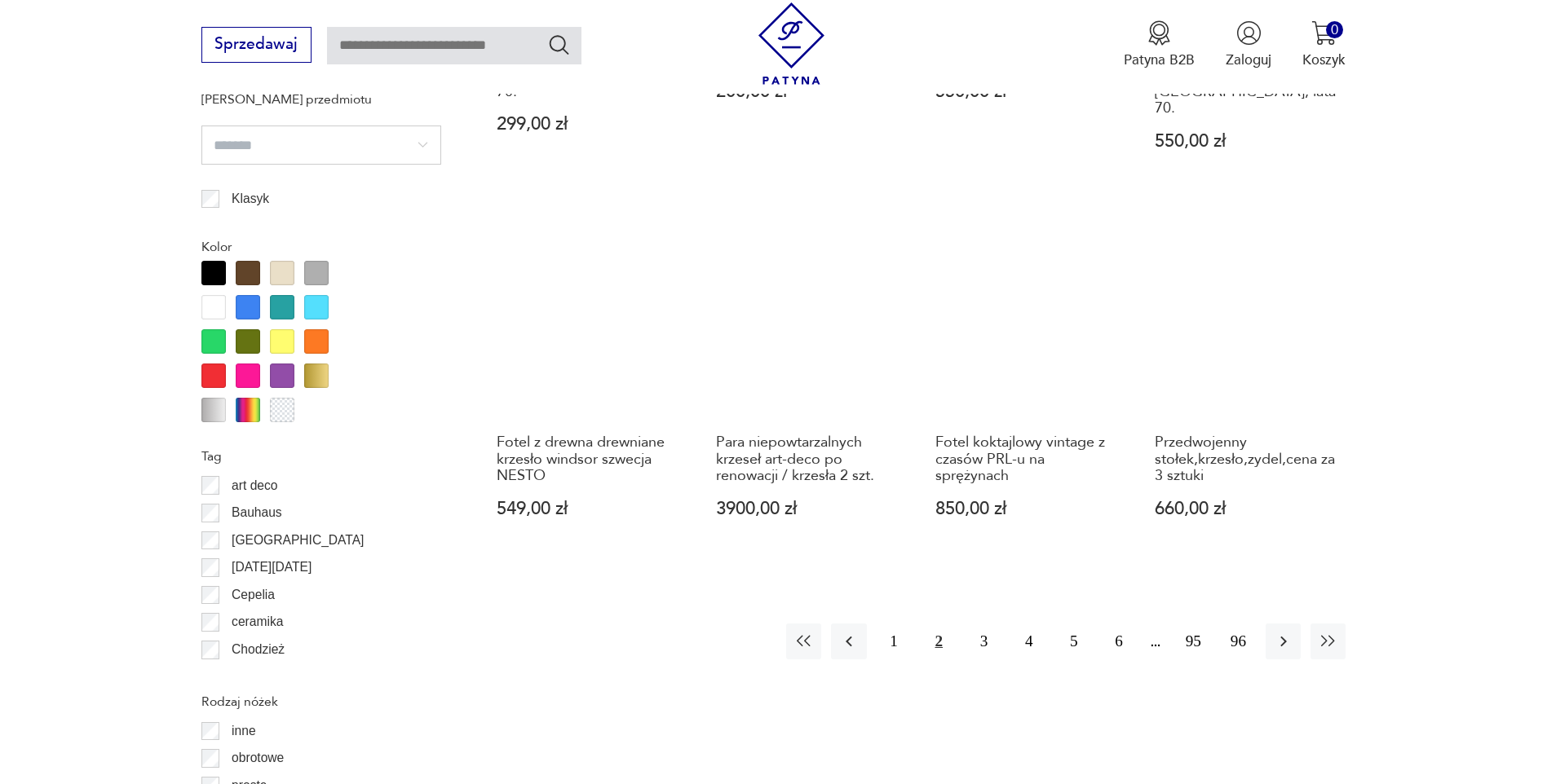
scroll to position [1766, 0]
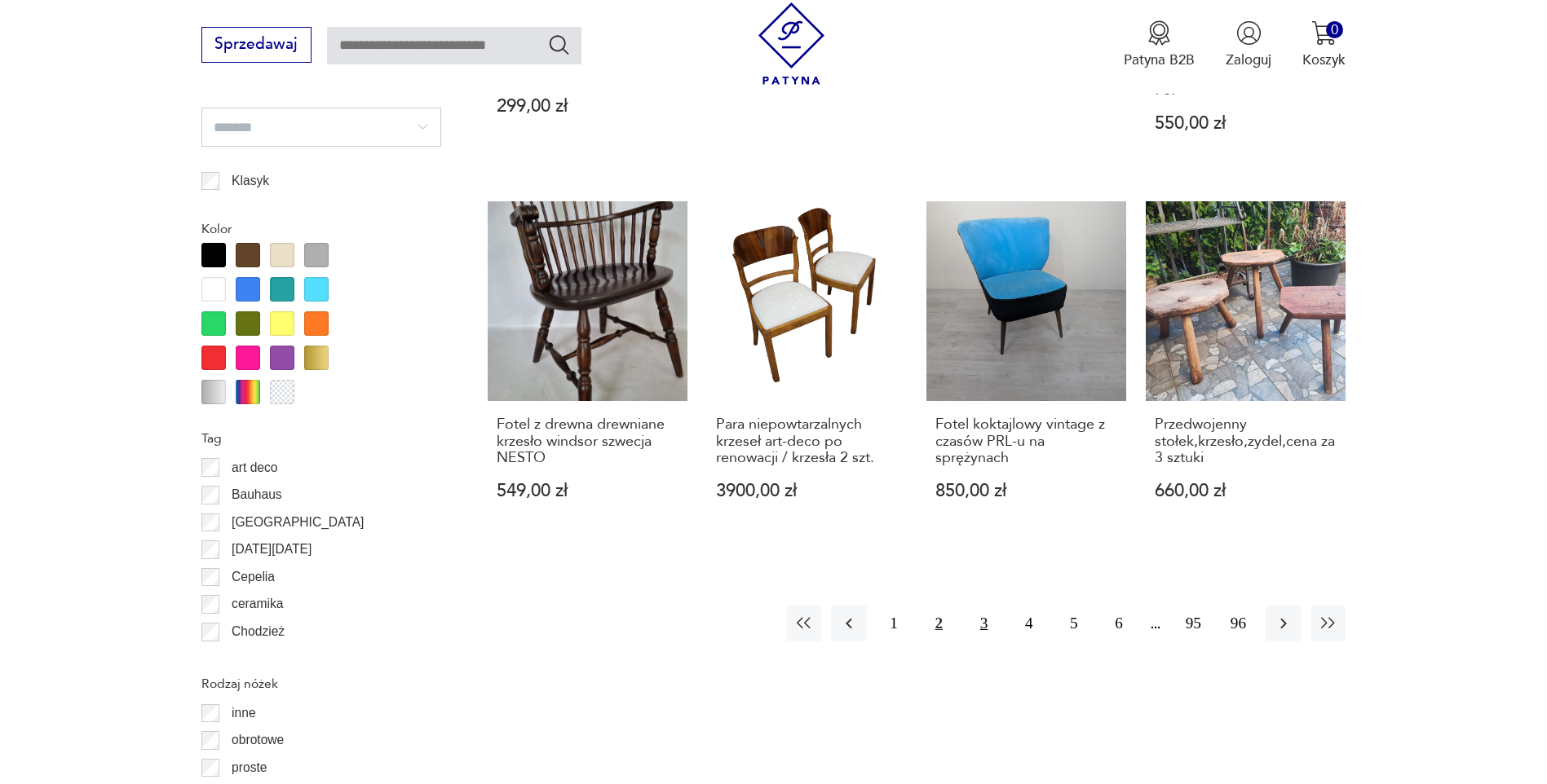
click at [983, 606] on button "3" at bounding box center [983, 622] width 35 height 35
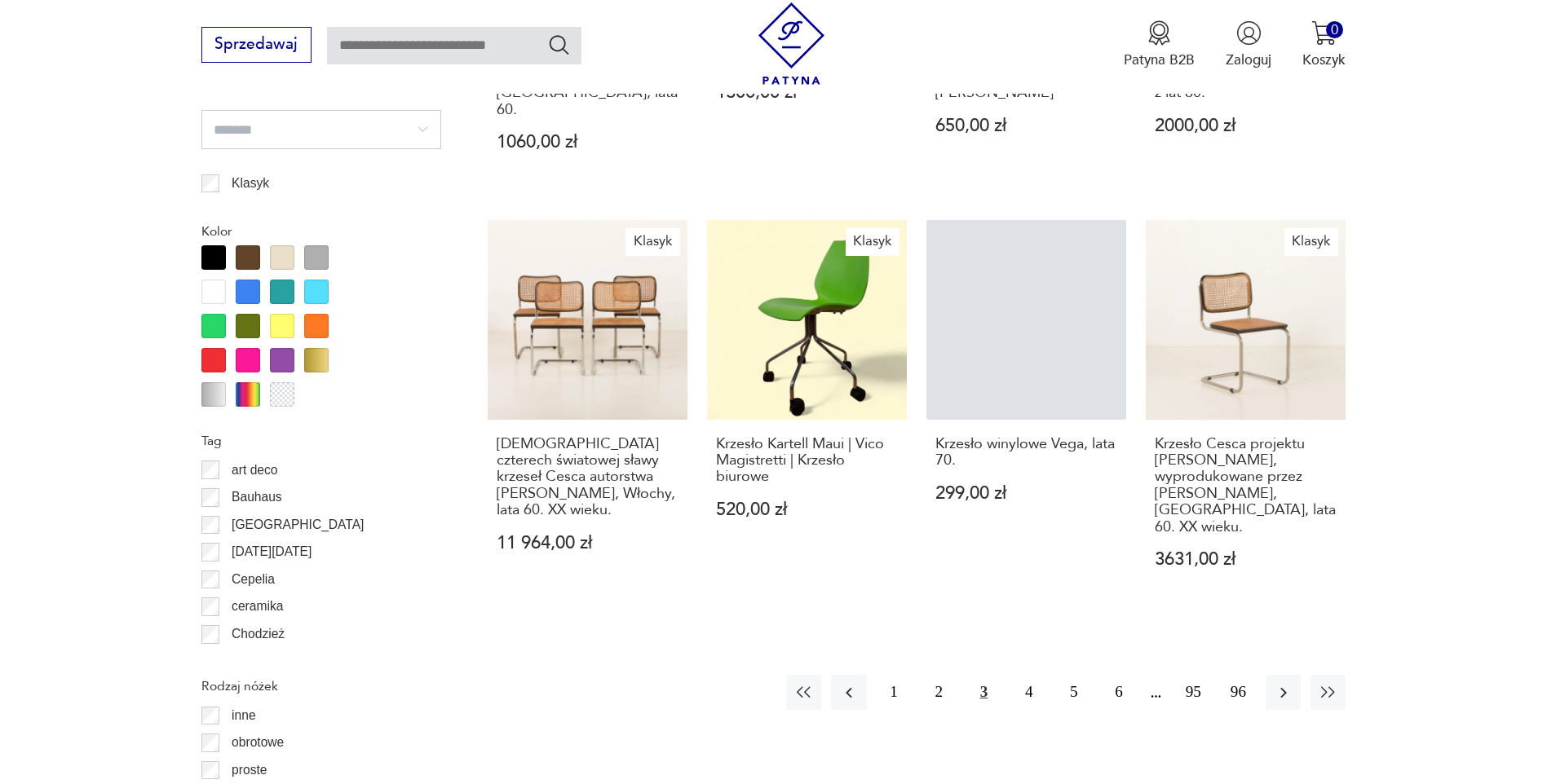
scroll to position [1766, 0]
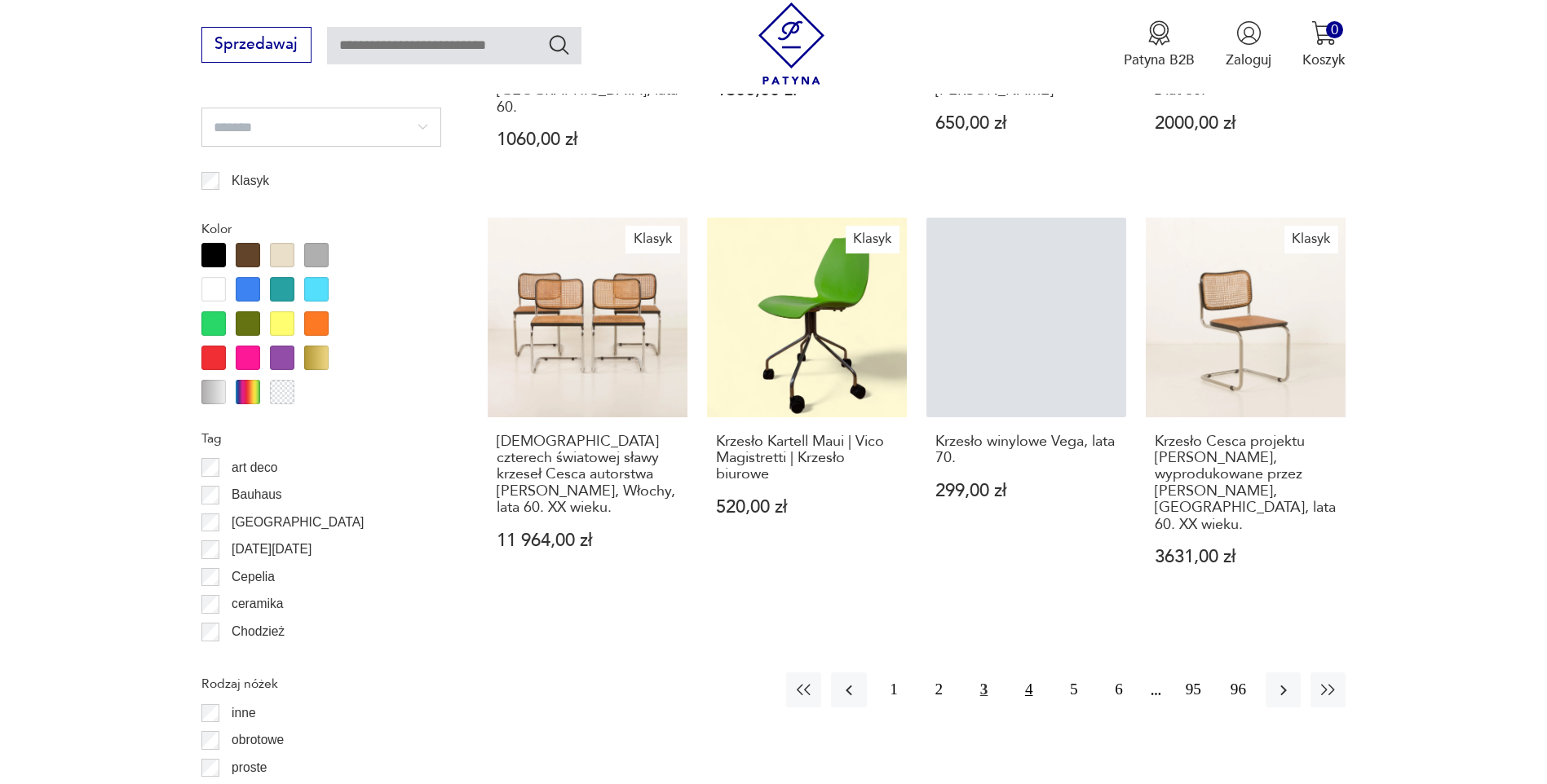
click at [1026, 673] on button "4" at bounding box center [1028, 690] width 35 height 35
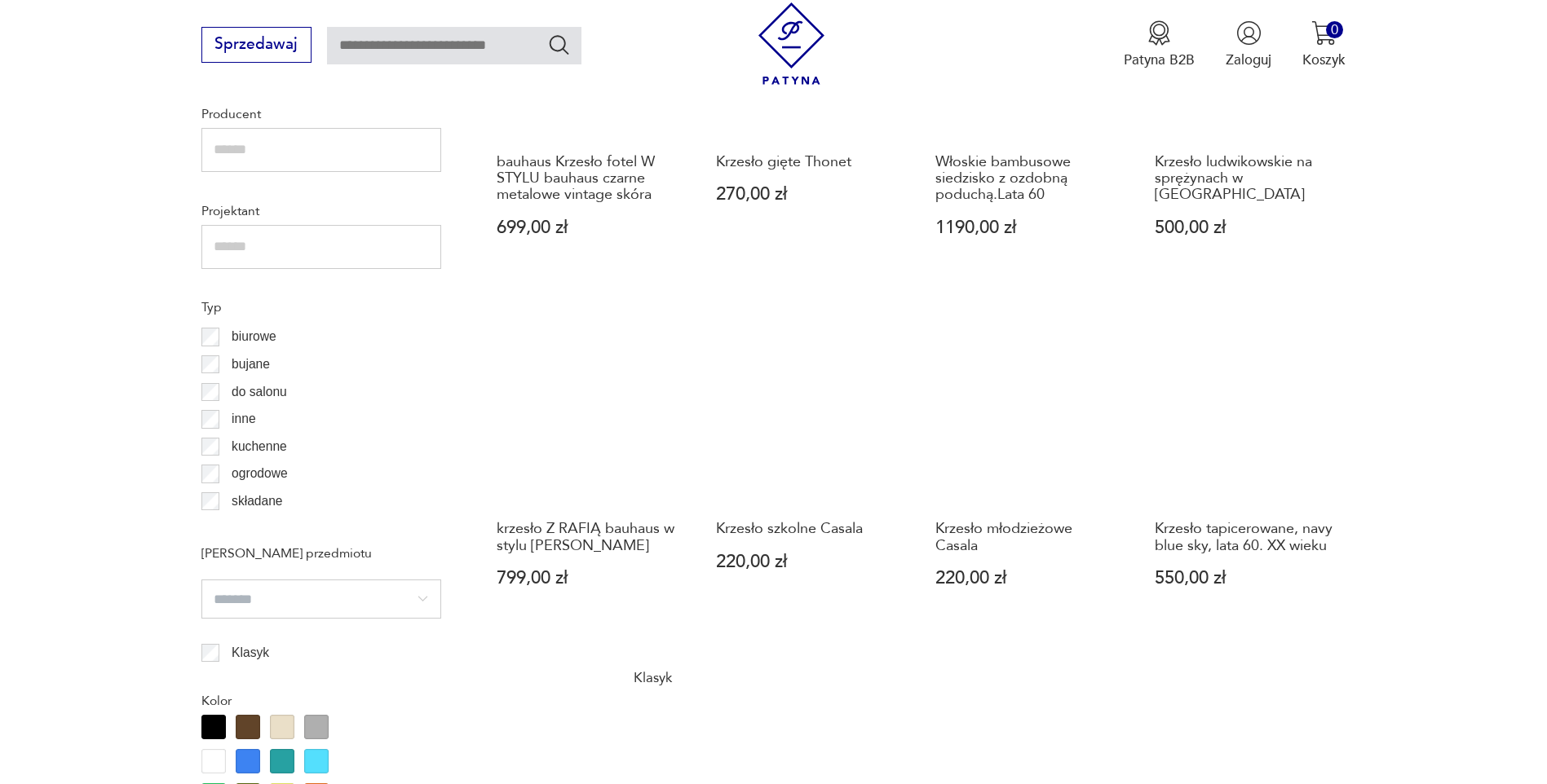
scroll to position [1277, 0]
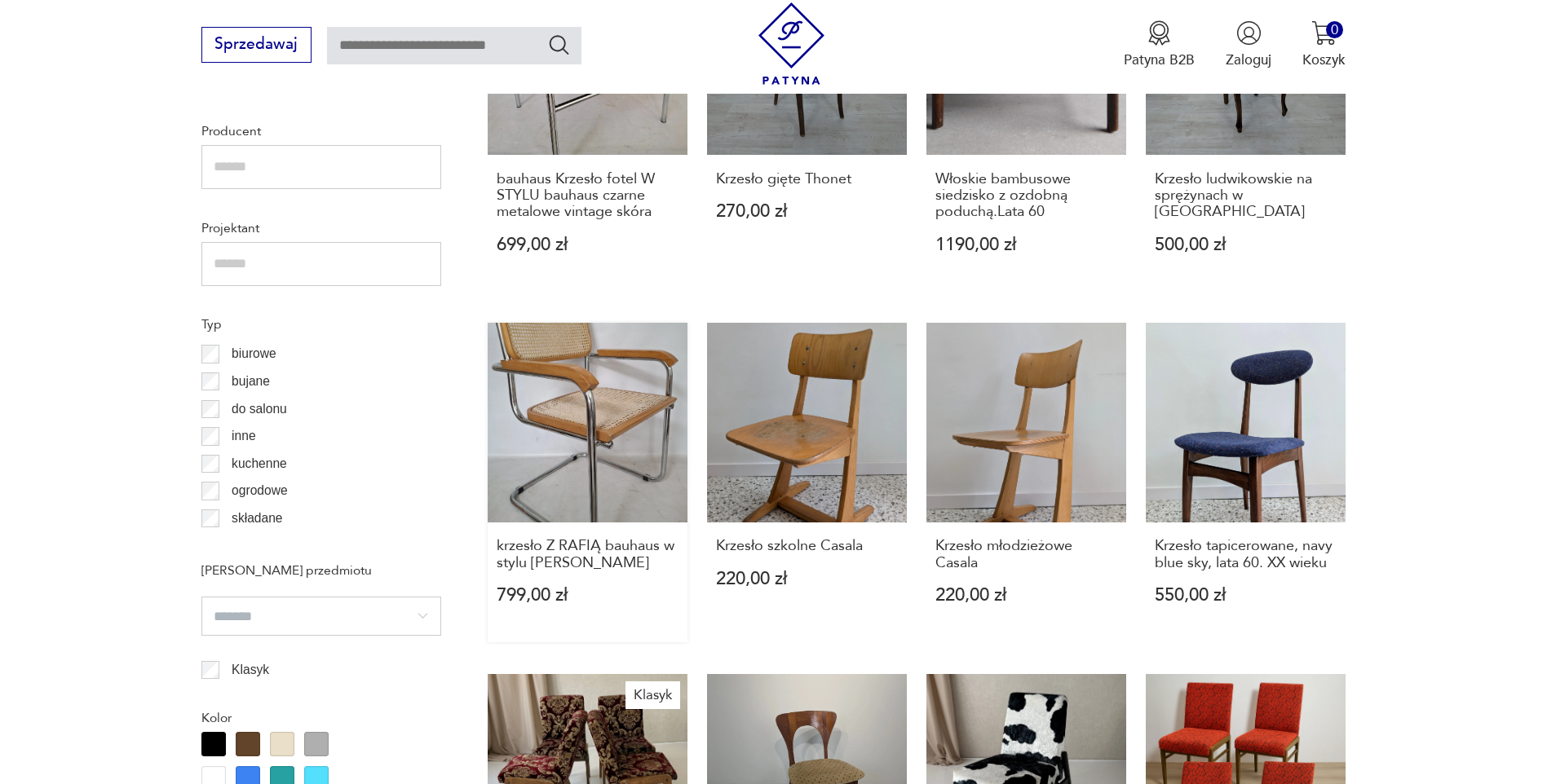
click at [616, 487] on link "krzesło Z RAFIĄ bauhaus w stylu [PERSON_NAME] 799,00 zł" at bounding box center [587, 483] width 200 height 320
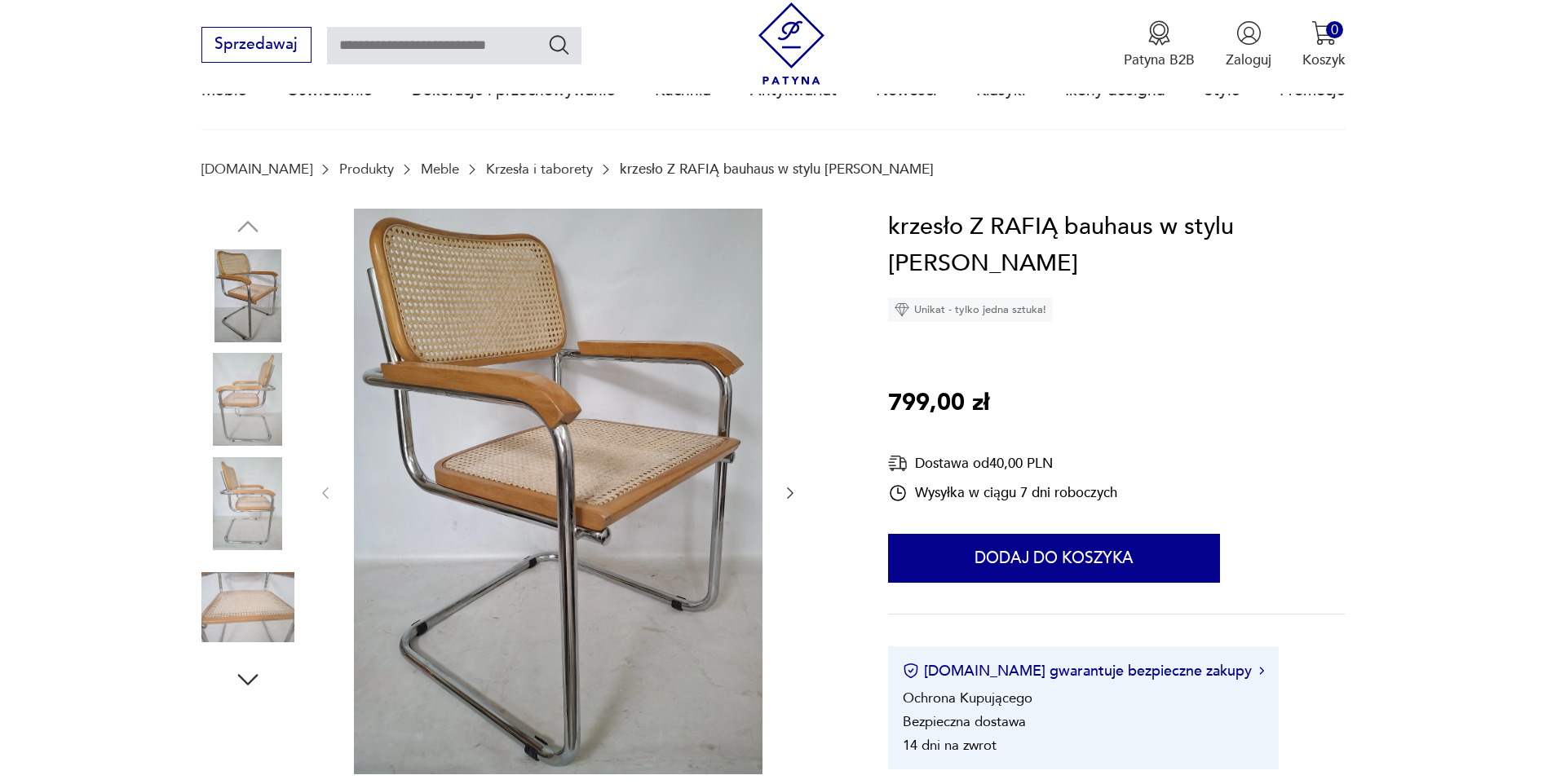
scroll to position [489, 0]
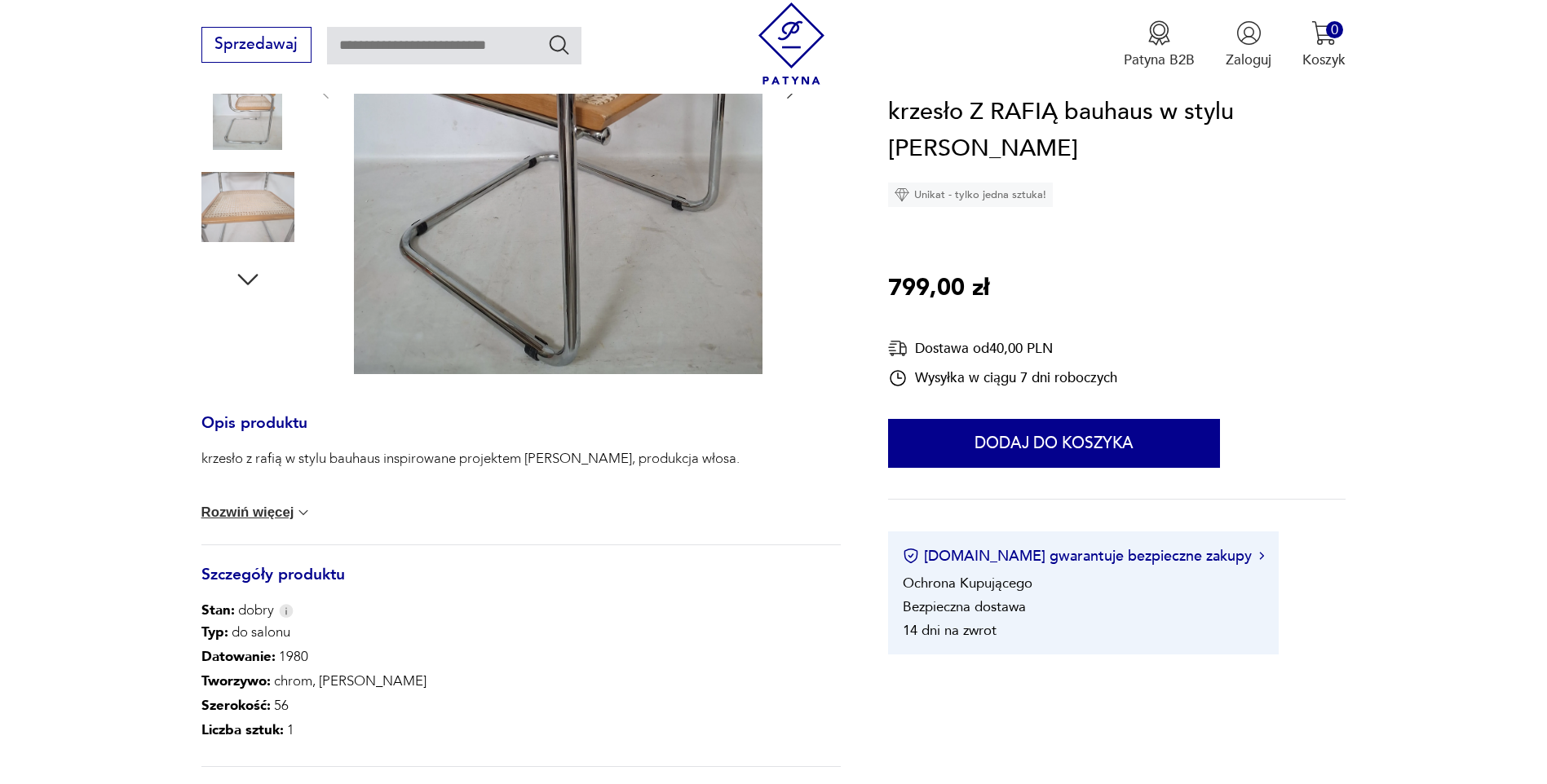
click at [293, 514] on button "Rozwiń więcej" at bounding box center [257, 512] width 111 height 16
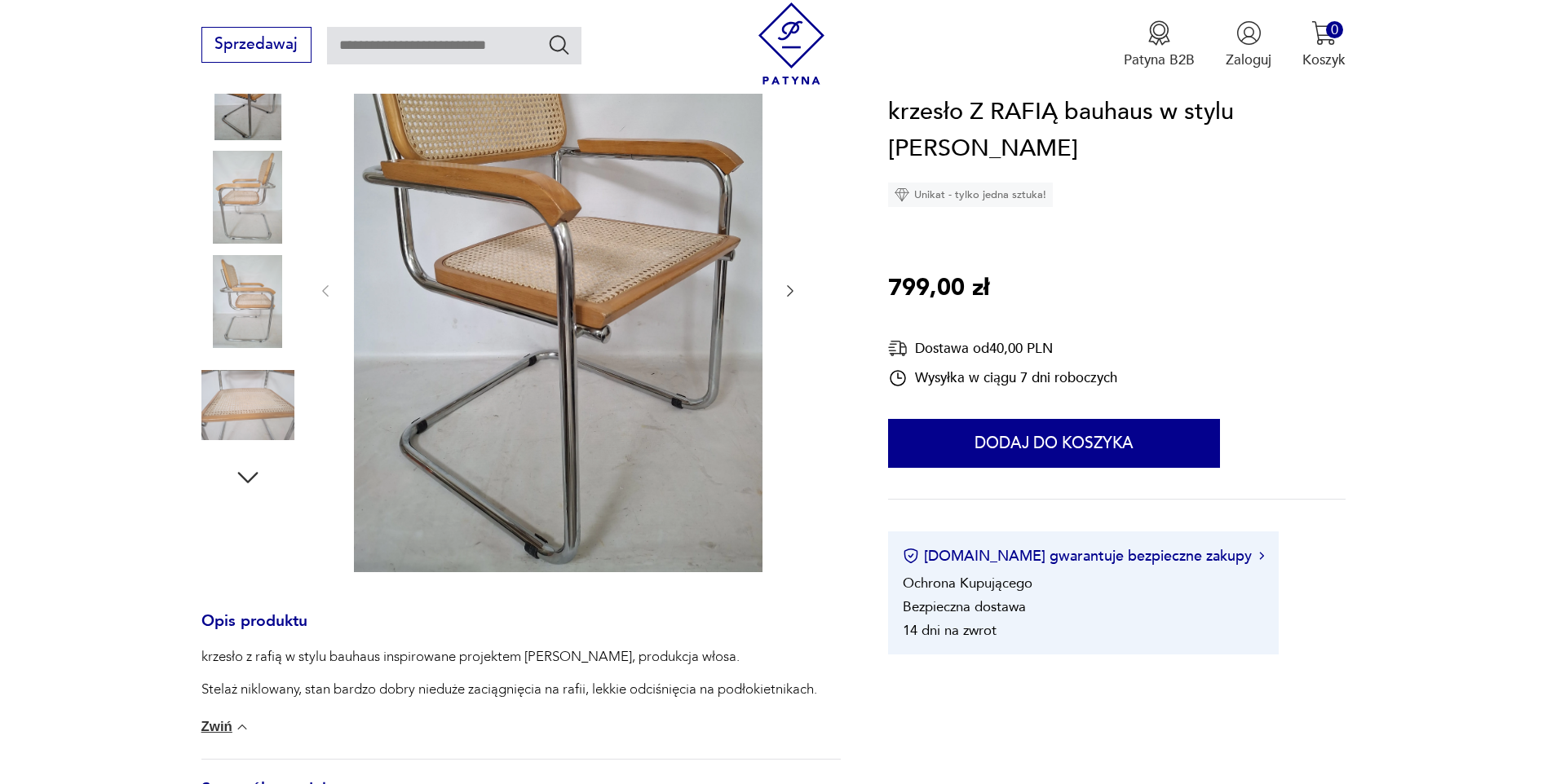
scroll to position [0, 0]
